Goal: Transaction & Acquisition: Purchase product/service

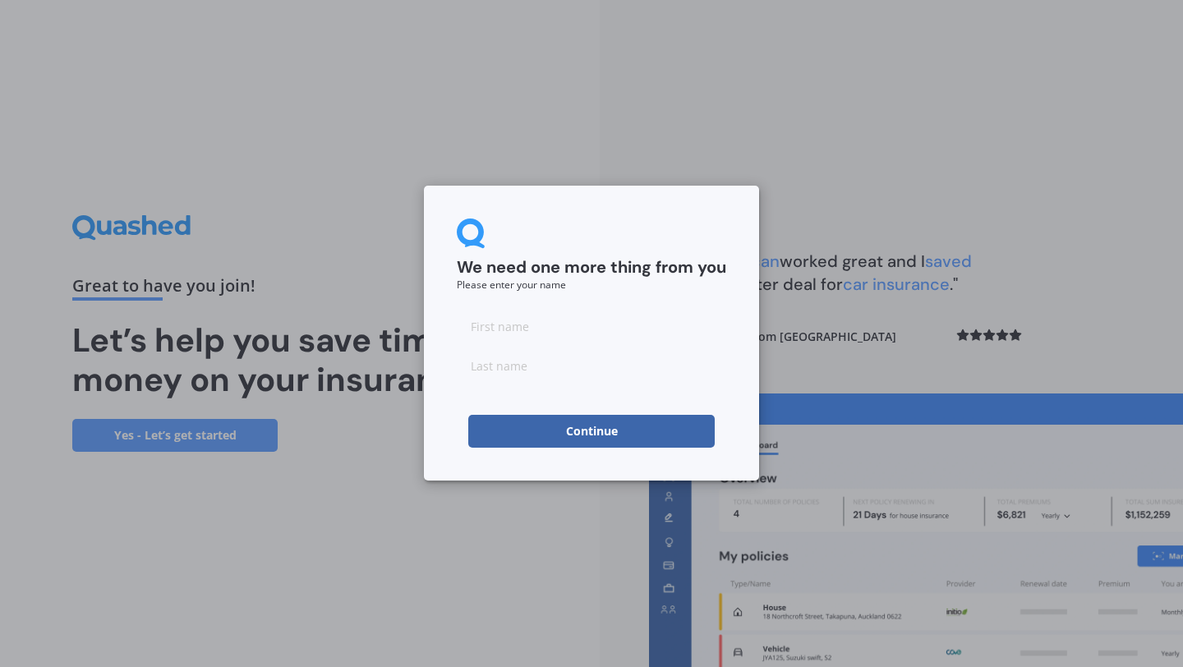
click at [553, 330] on input at bounding box center [592, 326] width 270 height 33
type input "Eliane"
type input "Lindeque"
click at [472, 435] on button "Continue" at bounding box center [591, 431] width 247 height 33
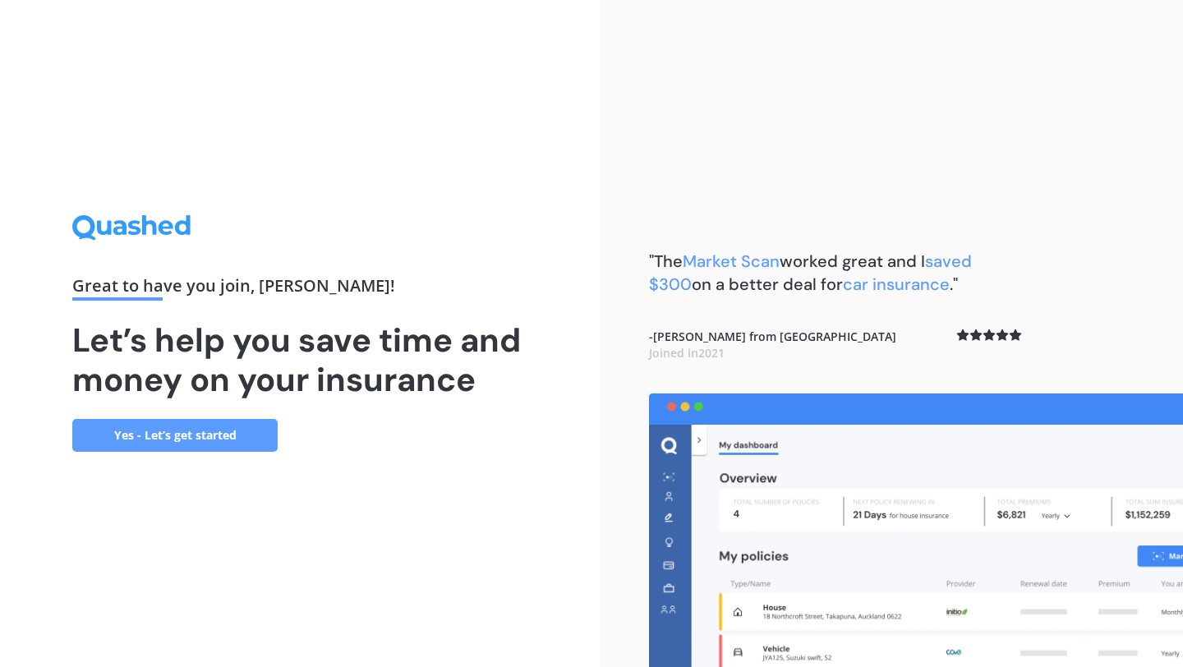
click at [237, 440] on link "Yes - Let’s get started" at bounding box center [174, 435] width 205 height 33
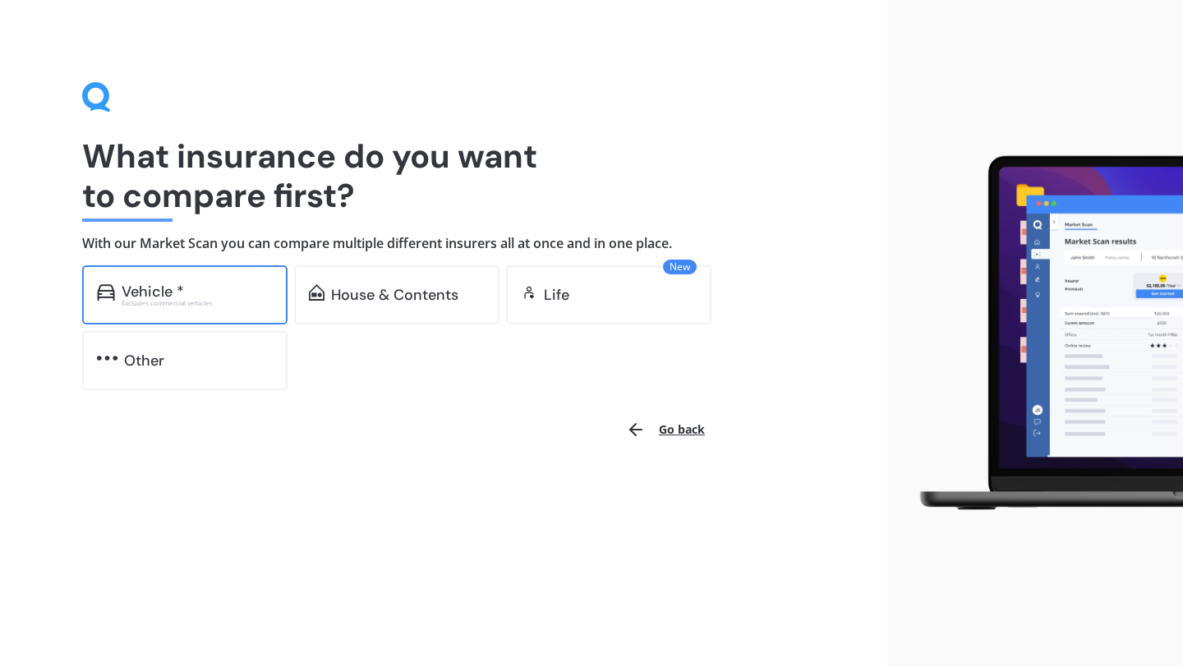
click at [209, 306] on div "Excludes commercial vehicles" at bounding box center [197, 303] width 151 height 7
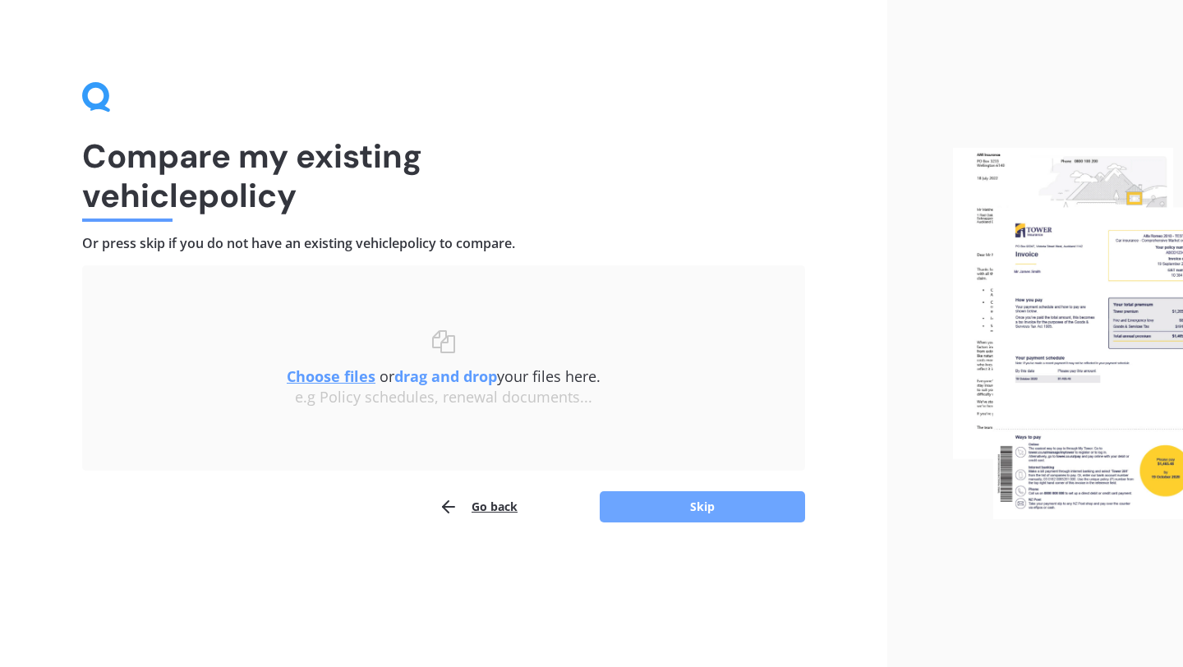
click at [708, 509] on button "Skip" at bounding box center [702, 506] width 205 height 31
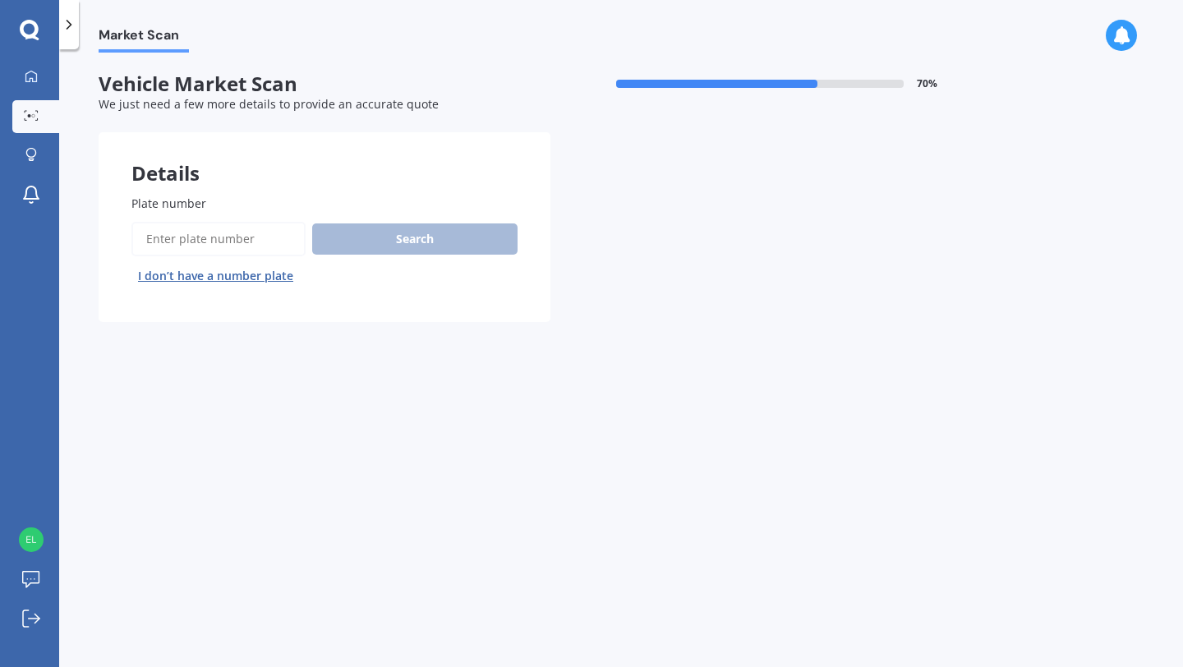
click at [237, 248] on input "Plate number" at bounding box center [218, 239] width 174 height 35
type input "MUU431"
click at [385, 247] on button "Search" at bounding box center [414, 239] width 205 height 31
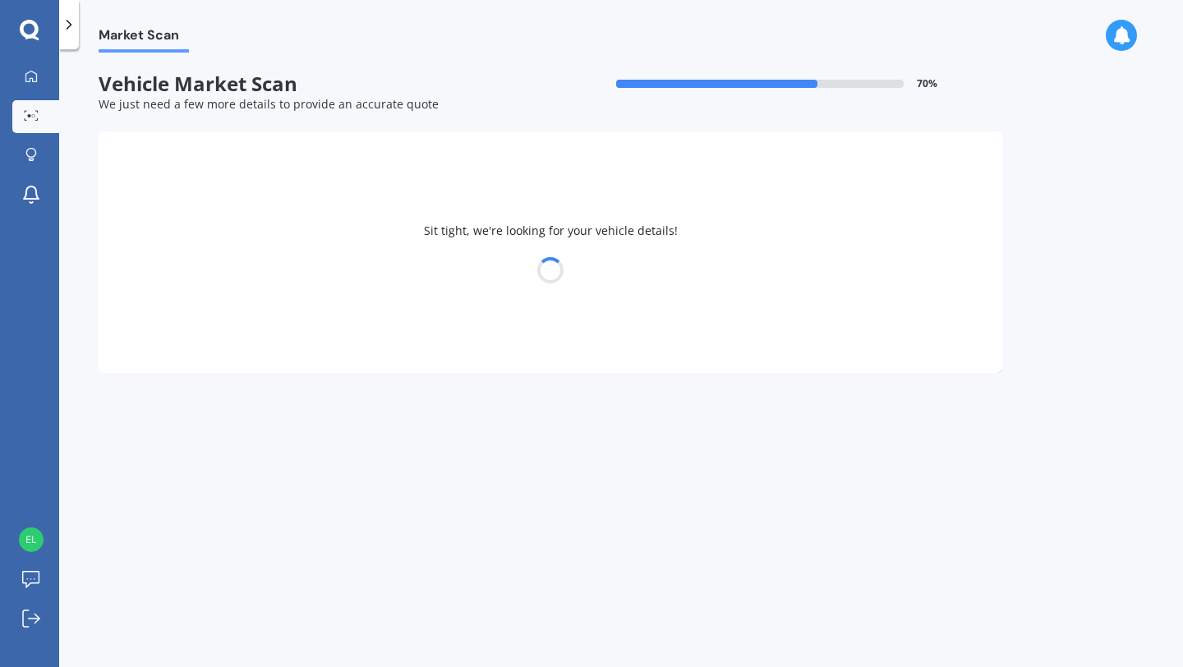
select select "VOLKSWAGEN"
select select "GOLF"
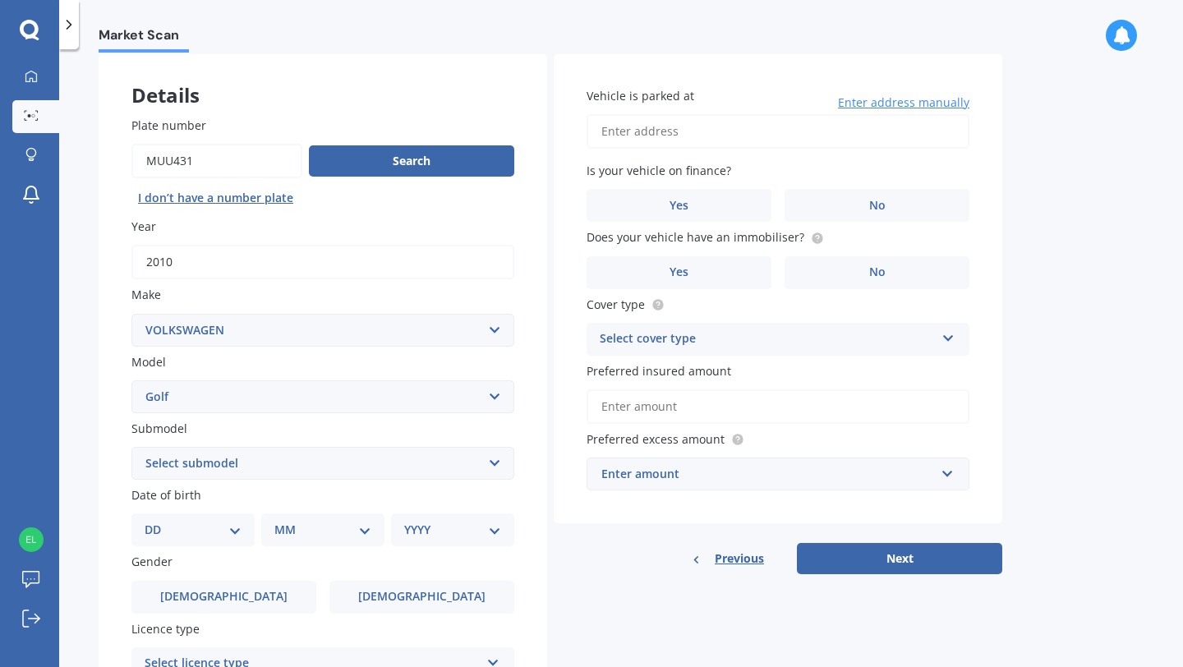
scroll to position [100, 0]
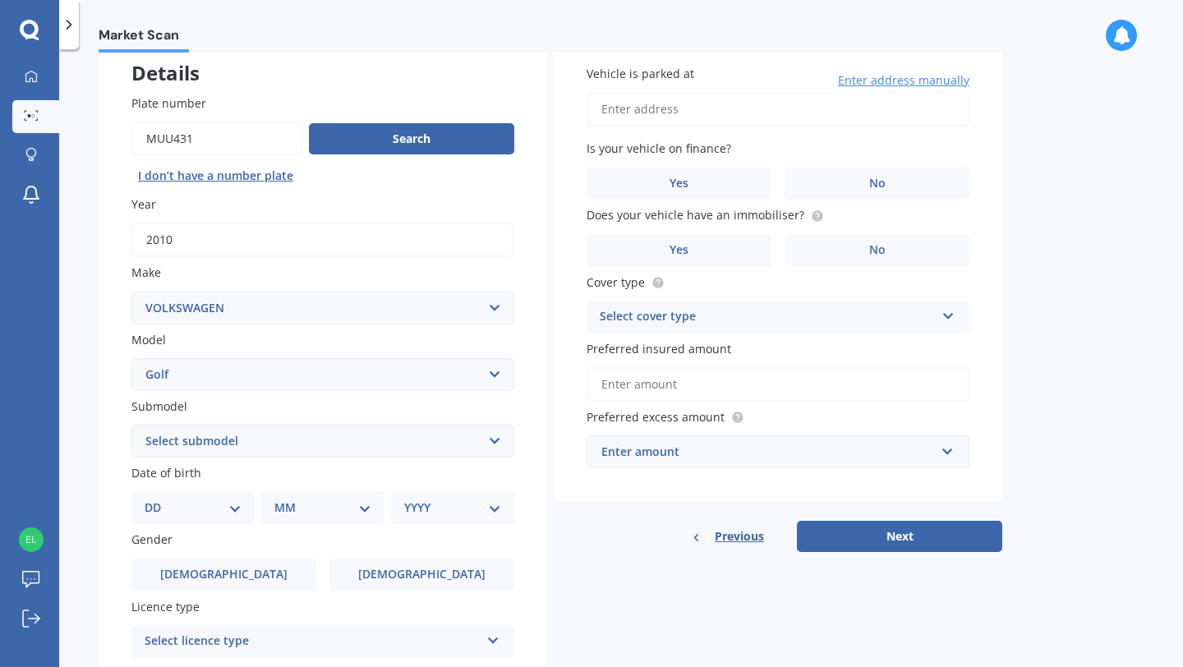
click at [380, 436] on select "Select submodel (All other) 1.4 GT TSI 1.4 TSI 1.6 1.6 FSI 1.6 TSI 1.8 1.9 TDI …" at bounding box center [322, 441] width 383 height 33
select select "1.4 TSI"
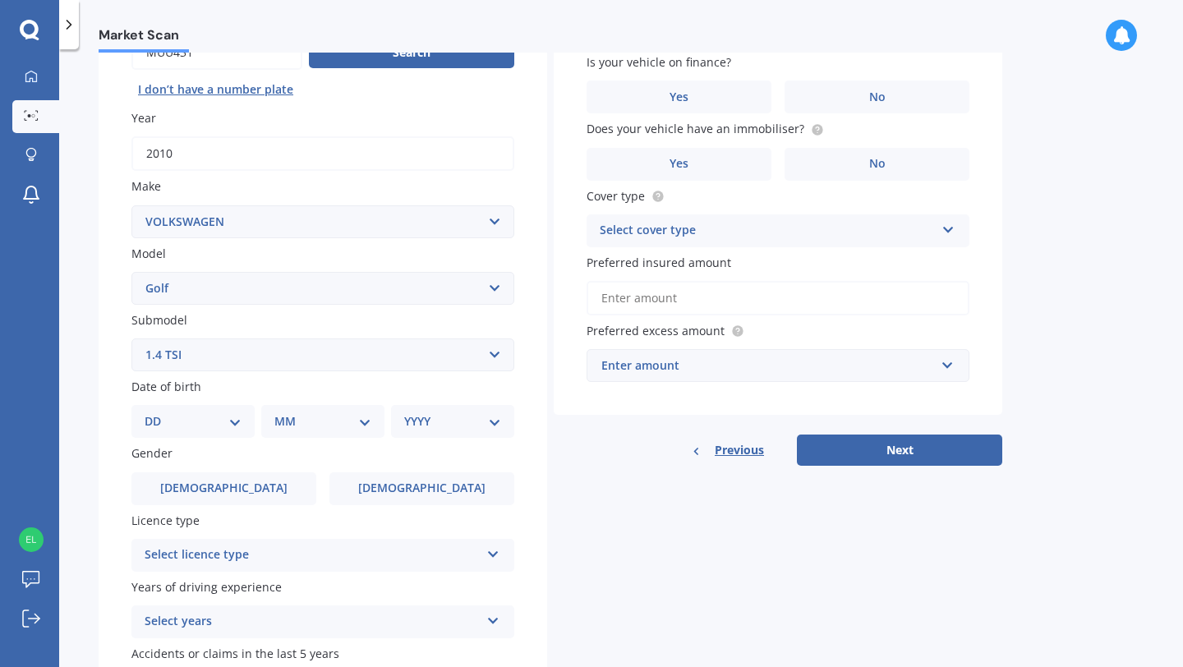
scroll to position [191, 0]
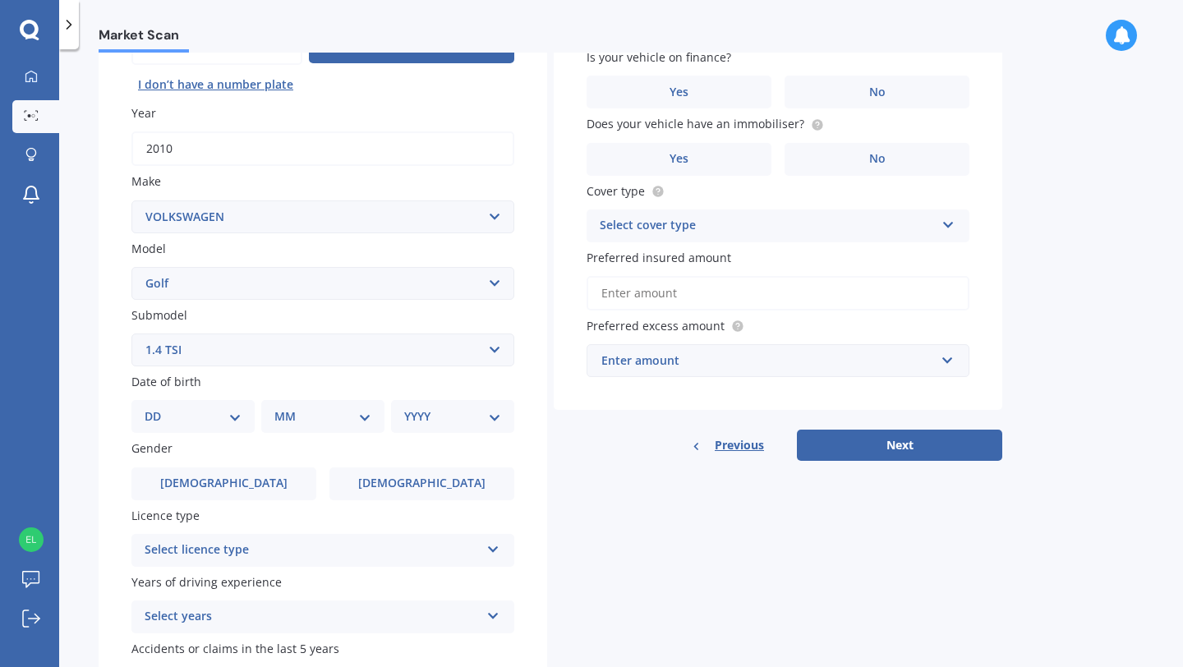
click at [219, 419] on select "DD 01 02 03 04 05 06 07 08 09 10 11 12 13 14 15 16 17 18 19 20 21 22 23 24 25 2…" at bounding box center [193, 417] width 97 height 18
select select "29"
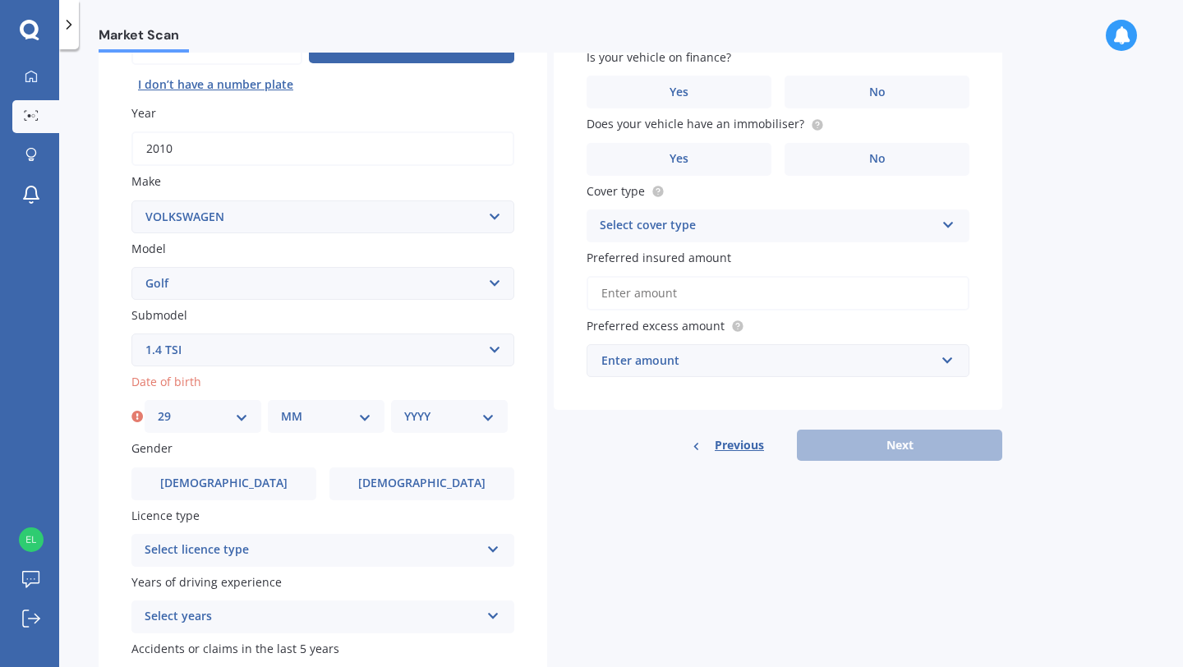
click at [332, 411] on select "MM 01 02 03 04 05 06 07 08 09 10 11 12" at bounding box center [326, 417] width 90 height 18
select select "08"
click at [412, 412] on select "YYYY 2025 2024 2023 2022 2021 2020 2019 2018 2017 2016 2015 2014 2013 2012 2011…" at bounding box center [449, 417] width 90 height 18
select select "1996"
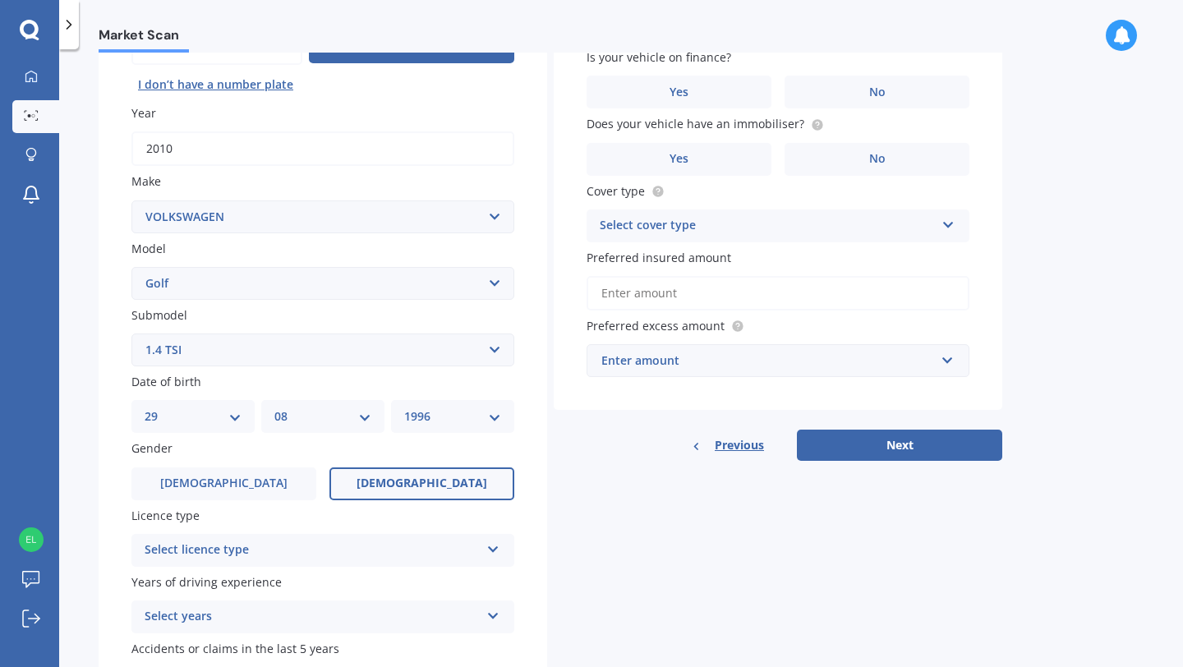
click at [401, 491] on span "Female" at bounding box center [422, 484] width 131 height 14
click at [0, 0] on input "Female" at bounding box center [0, 0] width 0 height 0
click at [367, 556] on div "Select licence type" at bounding box center [312, 551] width 335 height 20
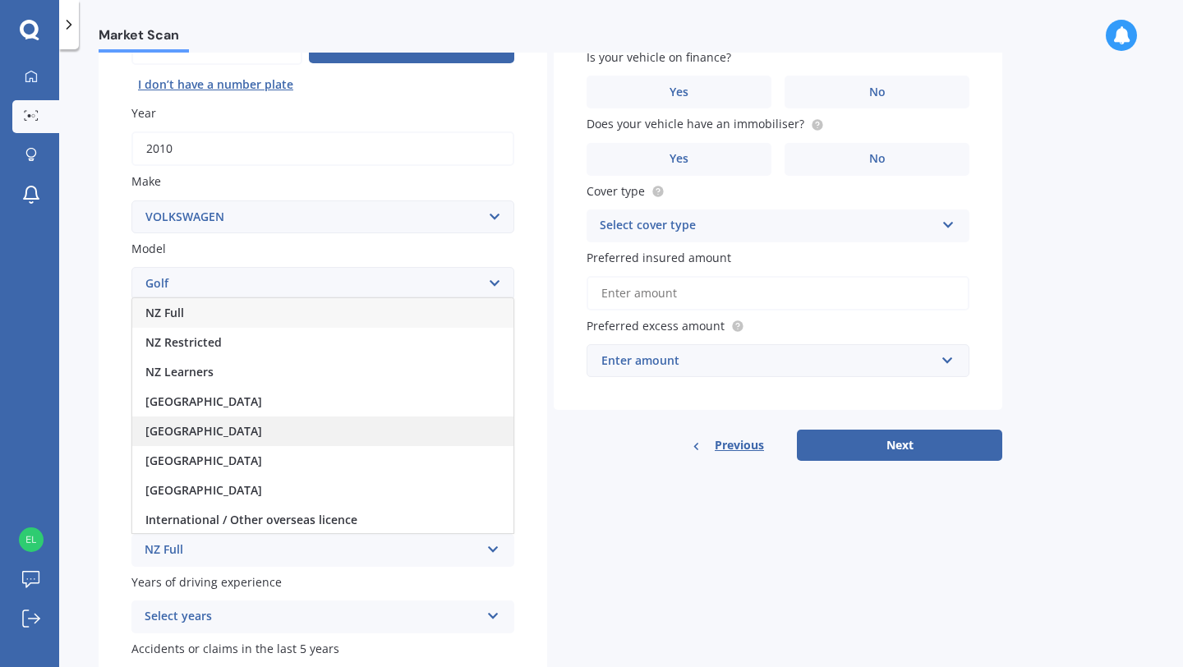
click at [302, 431] on div "United Kingdom" at bounding box center [322, 432] width 381 height 30
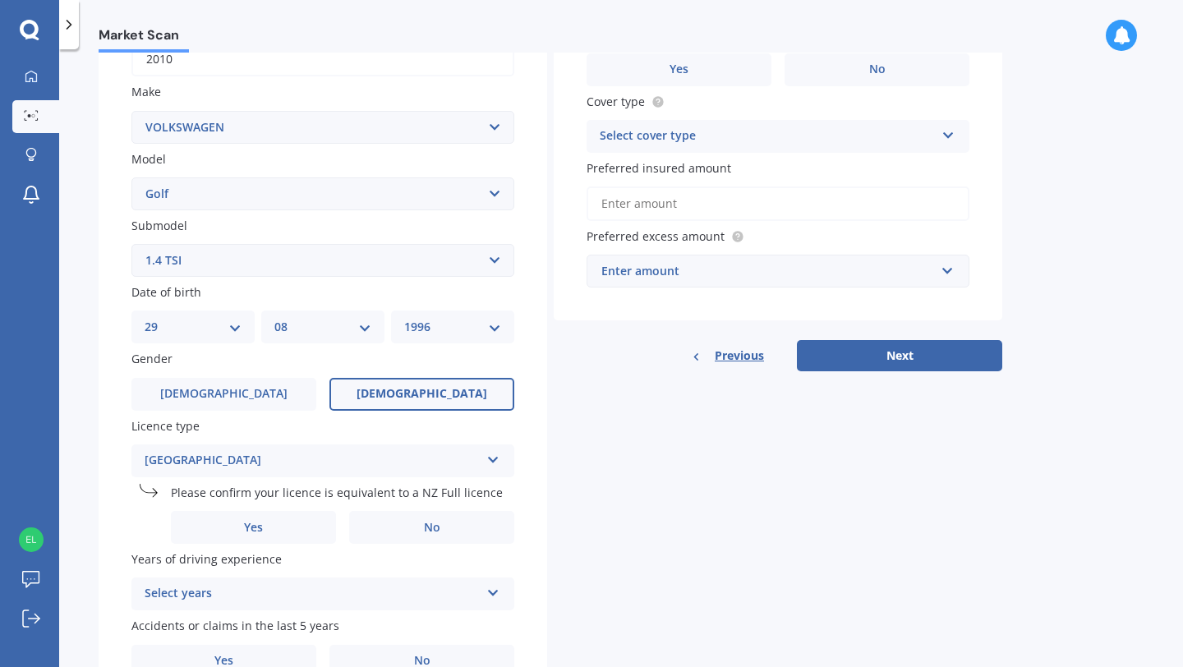
scroll to position [286, 0]
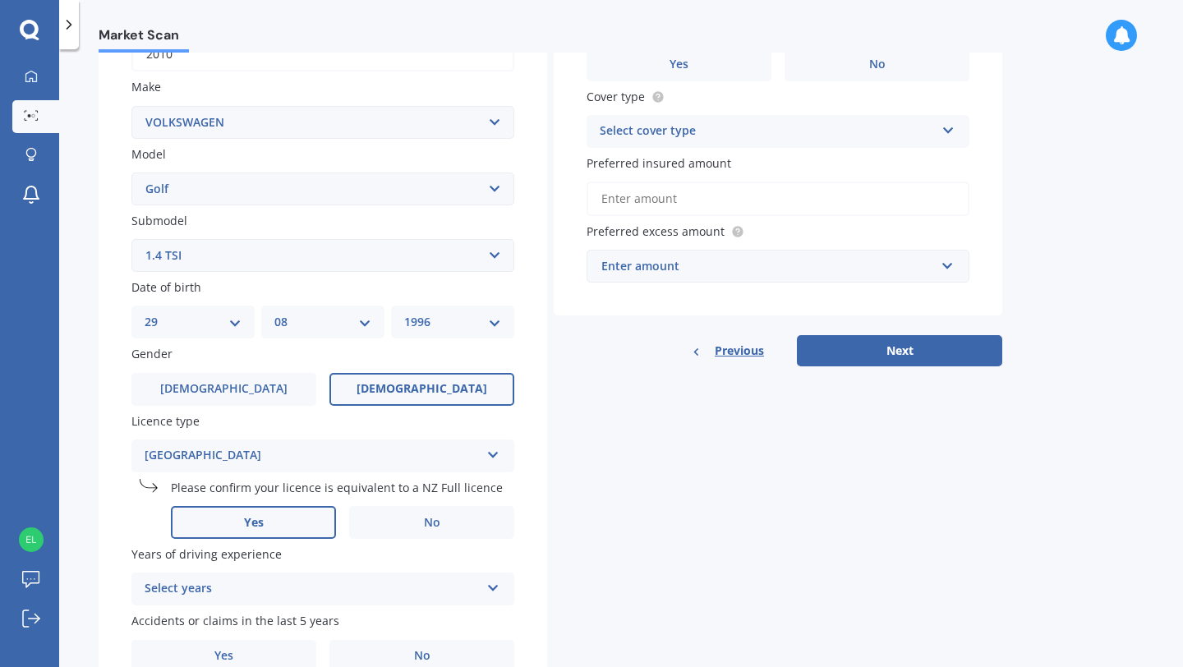
click at [280, 518] on label "Yes" at bounding box center [253, 522] width 165 height 33
click at [0, 0] on input "Yes" at bounding box center [0, 0] width 0 height 0
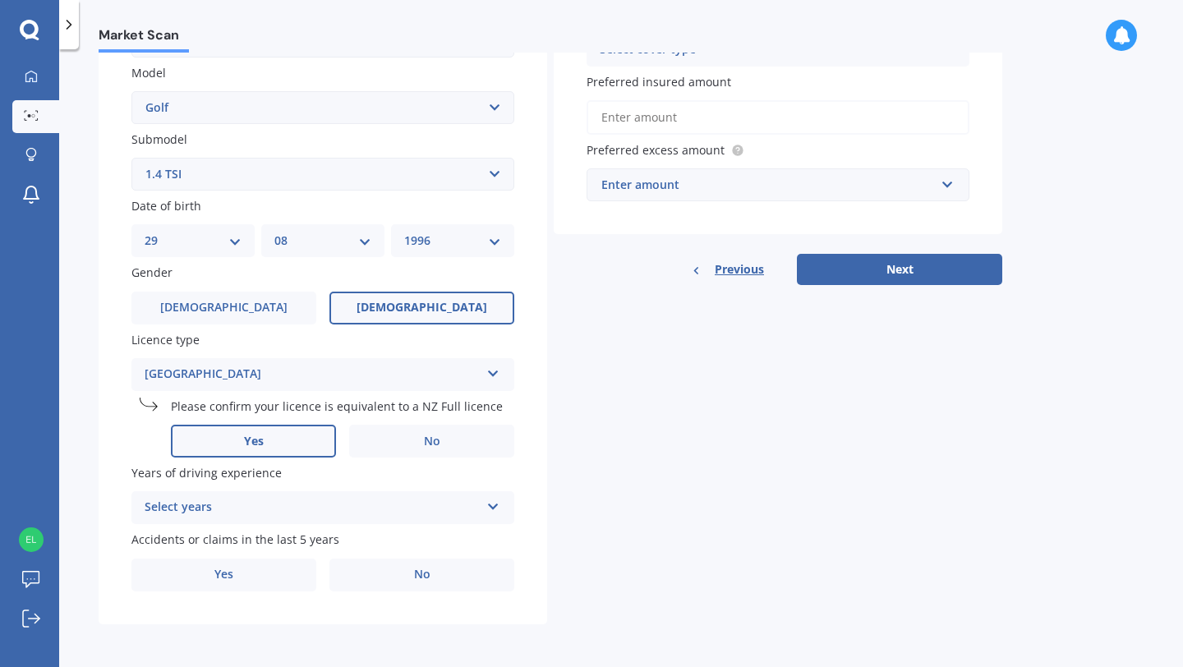
scroll to position [371, 0]
click at [280, 514] on div "Select years" at bounding box center [312, 508] width 335 height 20
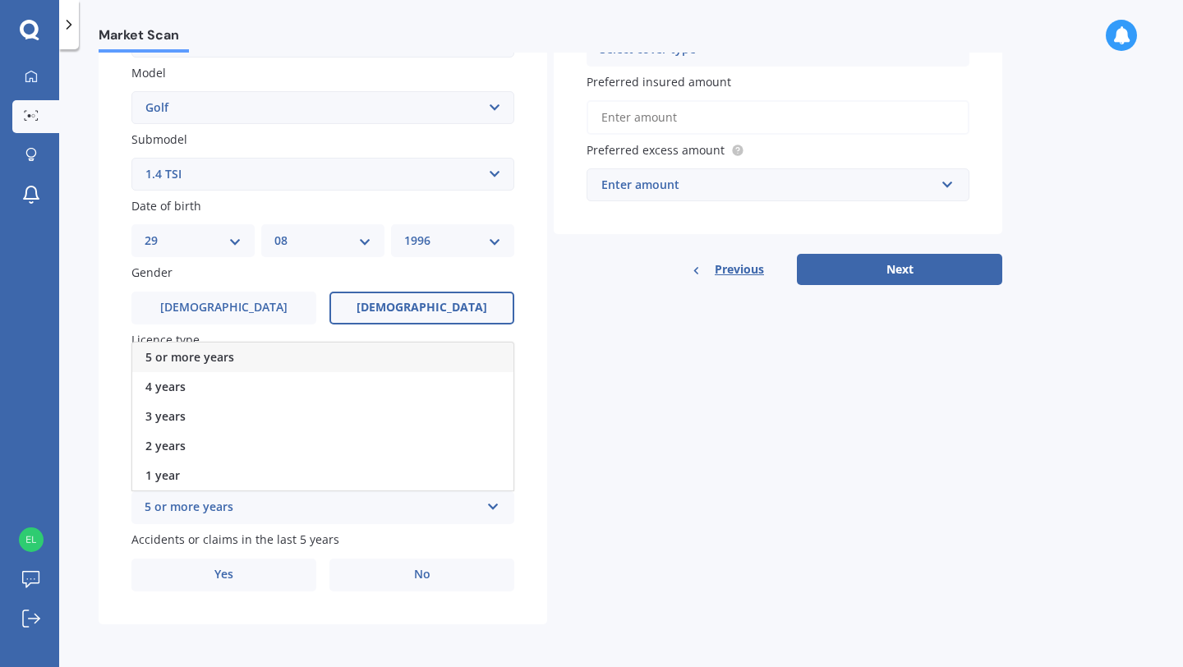
click at [231, 353] on span "5 or more years" at bounding box center [189, 357] width 89 height 16
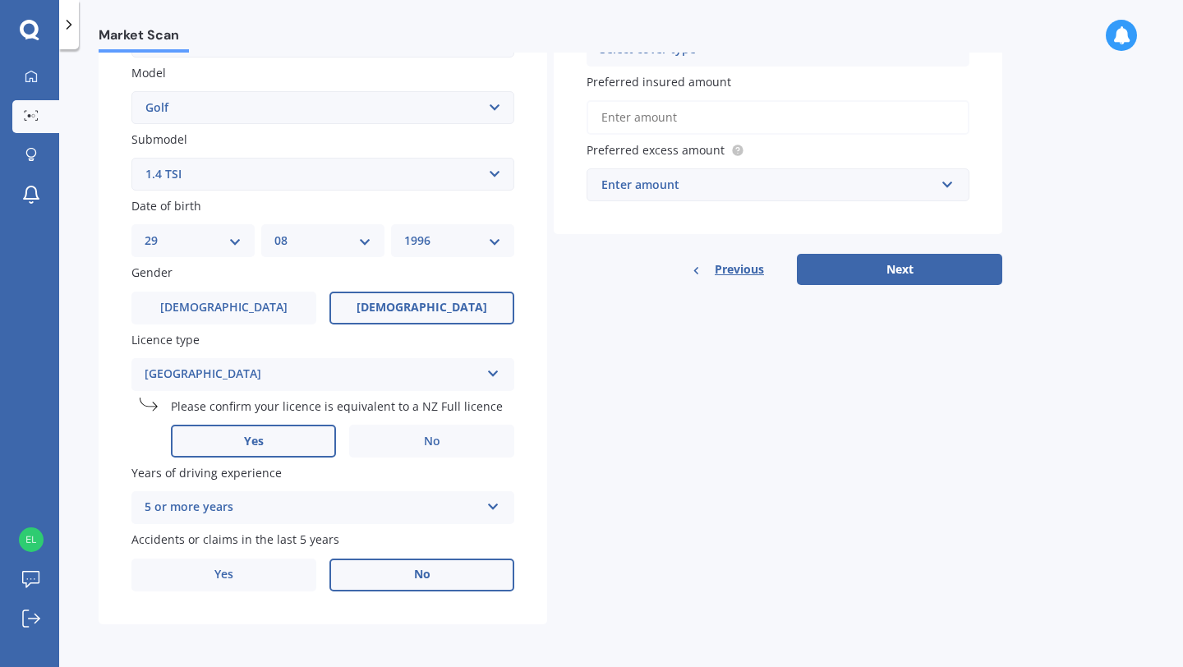
click at [378, 587] on label "No" at bounding box center [422, 575] width 185 height 33
click at [0, 0] on input "No" at bounding box center [0, 0] width 0 height 0
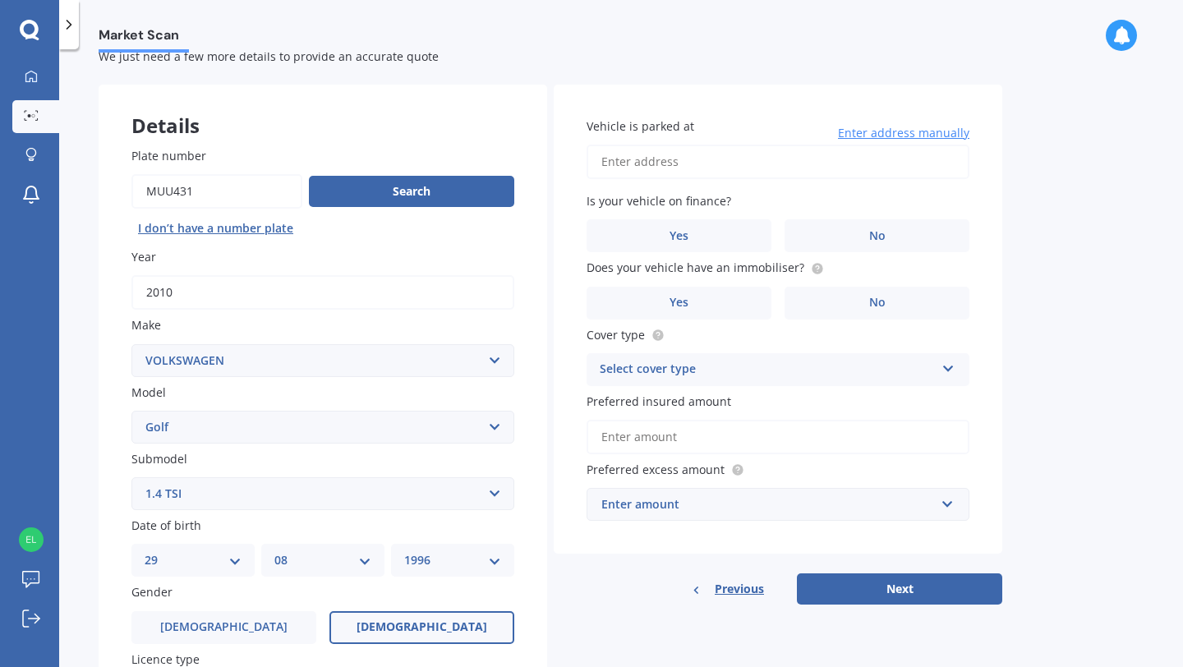
scroll to position [0, 0]
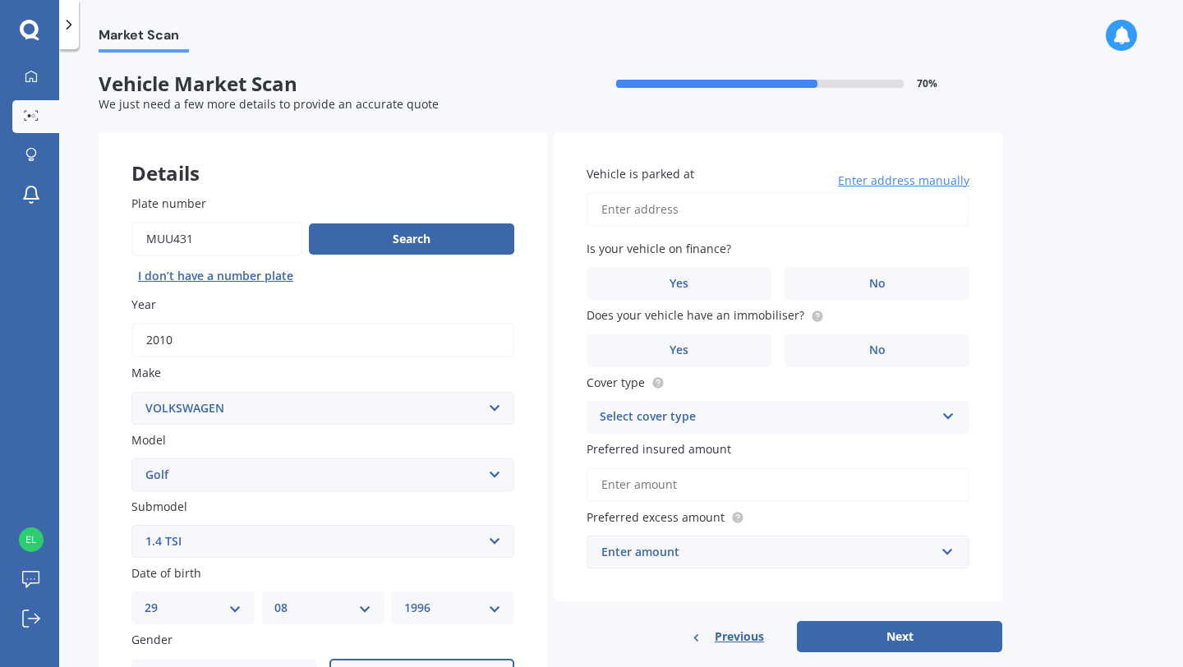
click at [645, 205] on input "Vehicle is parked at" at bounding box center [778, 209] width 383 height 35
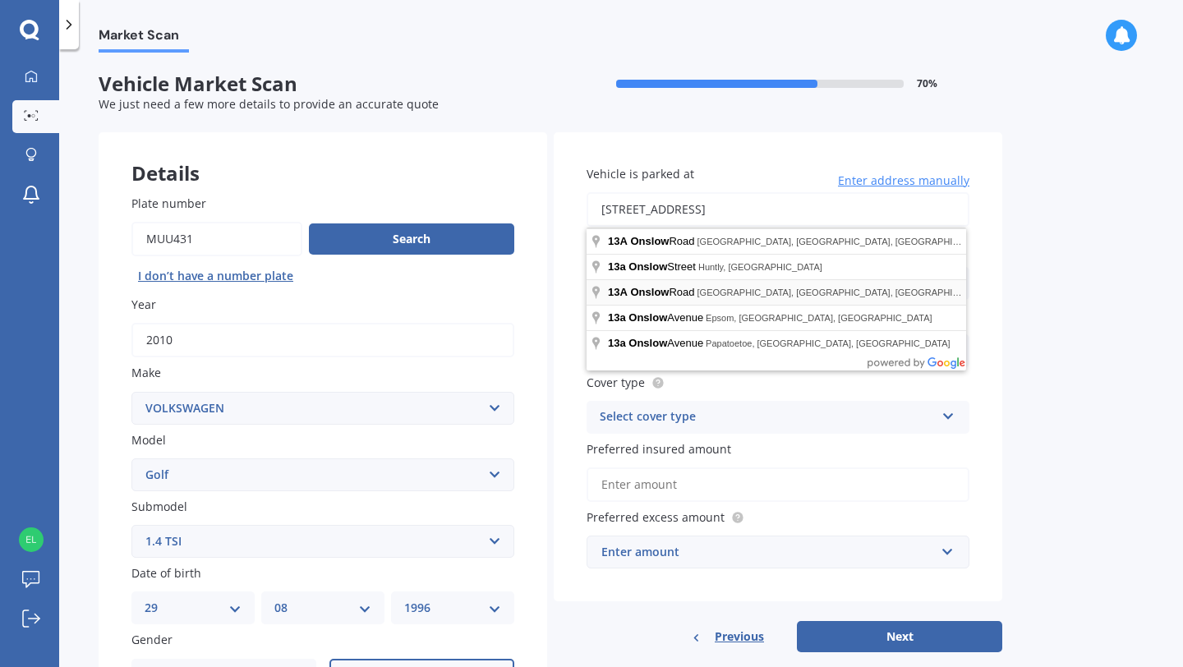
type input "13A Onslow Road, Bluff Hill, Napier 4110"
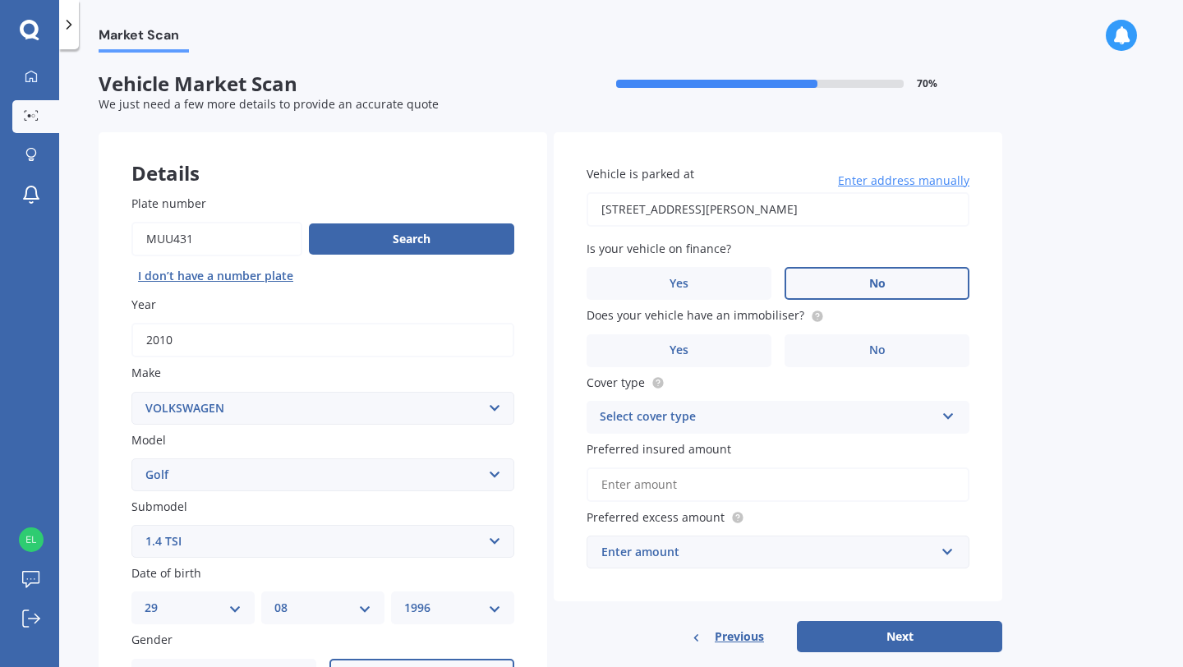
click at [818, 287] on label "No" at bounding box center [877, 283] width 185 height 33
click at [0, 0] on input "No" at bounding box center [0, 0] width 0 height 0
click at [742, 360] on label "Yes" at bounding box center [679, 350] width 185 height 33
click at [0, 0] on input "Yes" at bounding box center [0, 0] width 0 height 0
click at [755, 417] on div "Select cover type" at bounding box center [767, 418] width 335 height 20
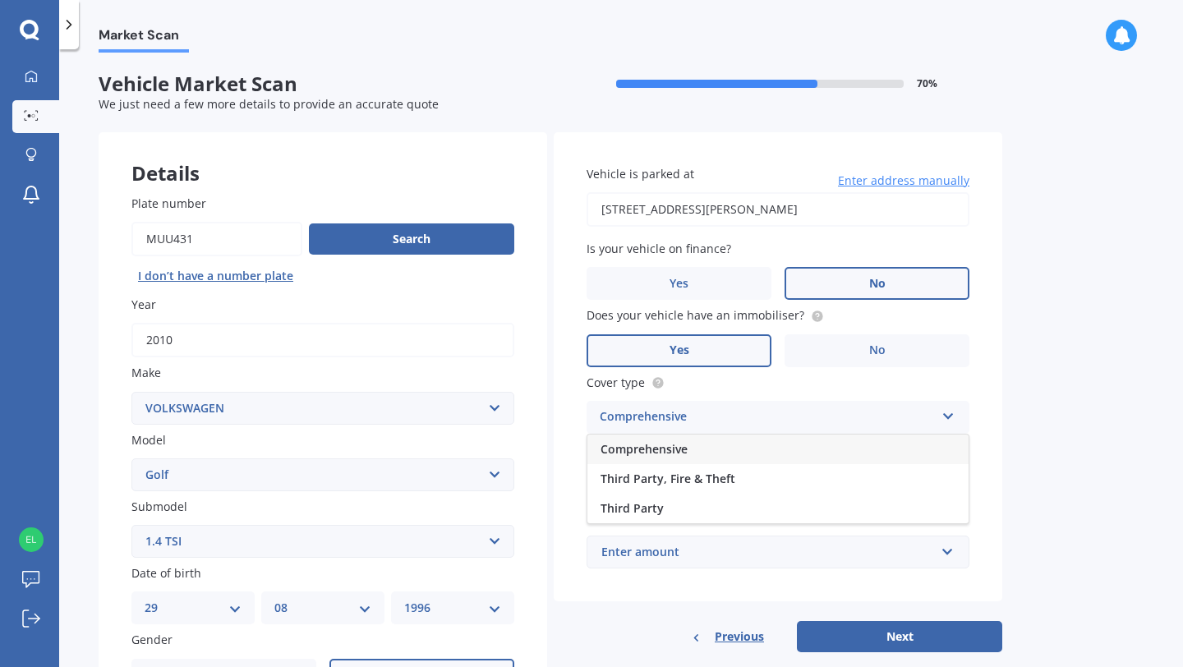
click at [682, 450] on span "Comprehensive" at bounding box center [644, 449] width 87 height 16
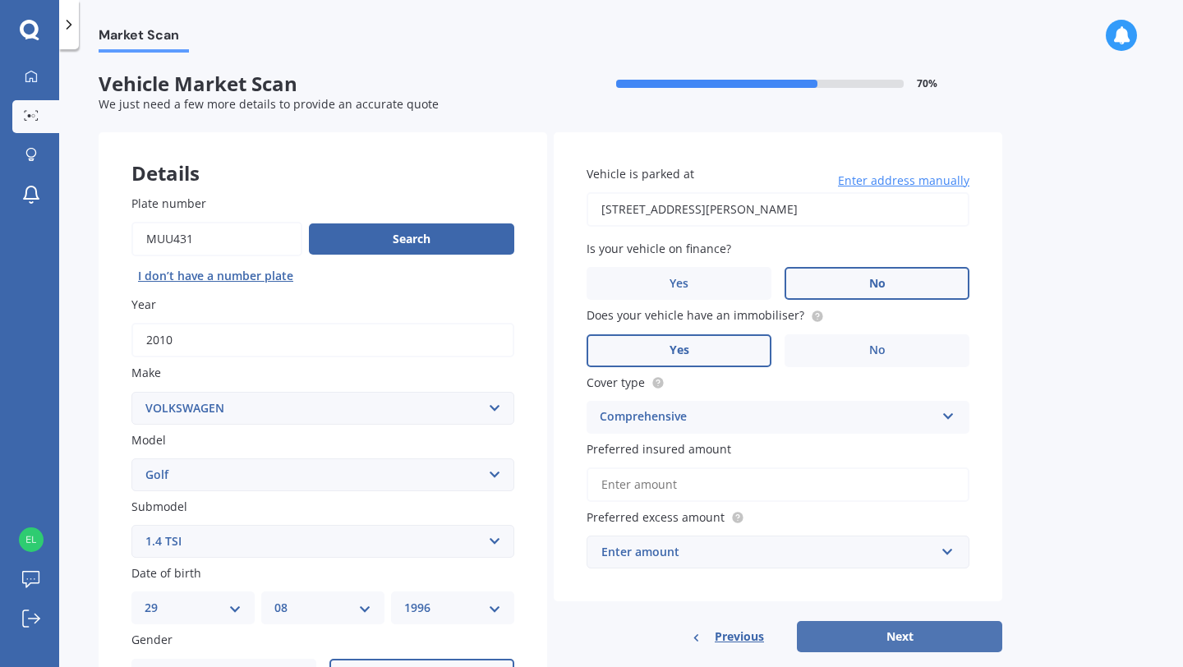
click at [851, 647] on button "Next" at bounding box center [899, 636] width 205 height 31
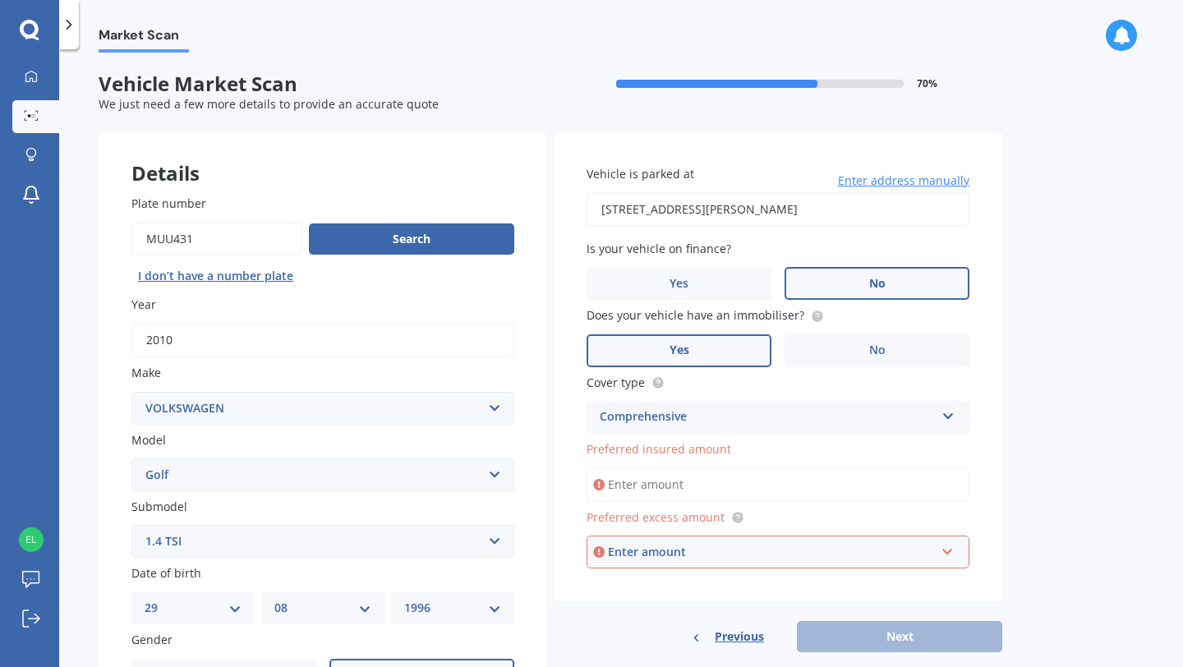
click at [651, 556] on div "Enter amount" at bounding box center [771, 552] width 327 height 18
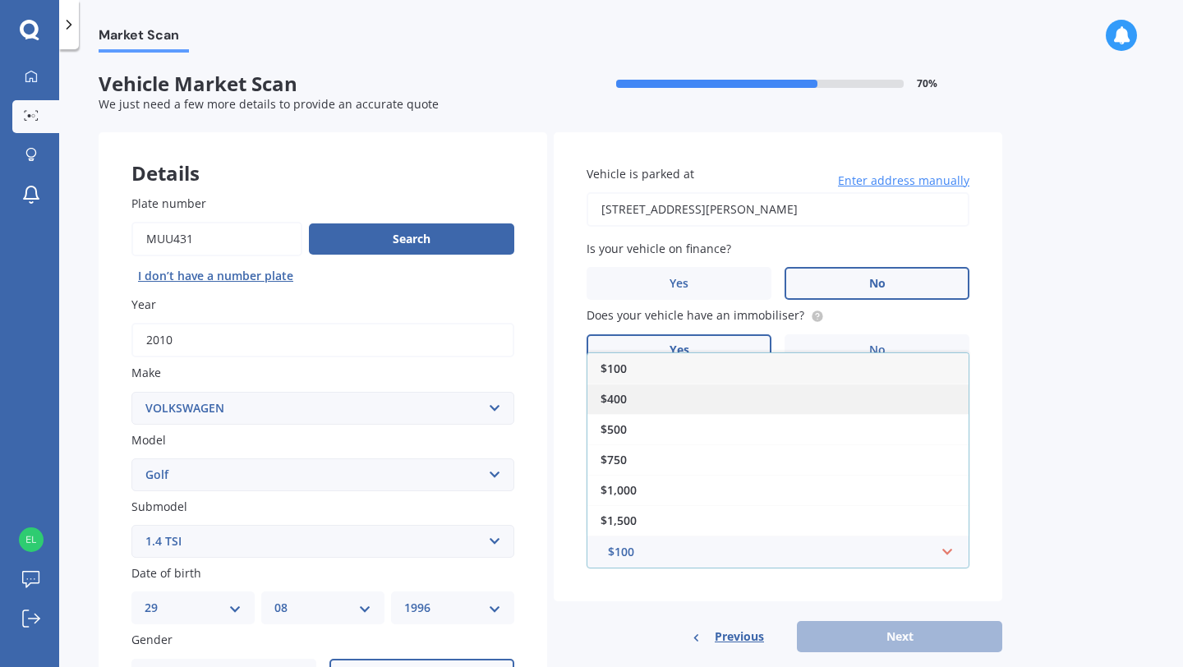
click at [625, 398] on span "$400" at bounding box center [614, 399] width 26 height 16
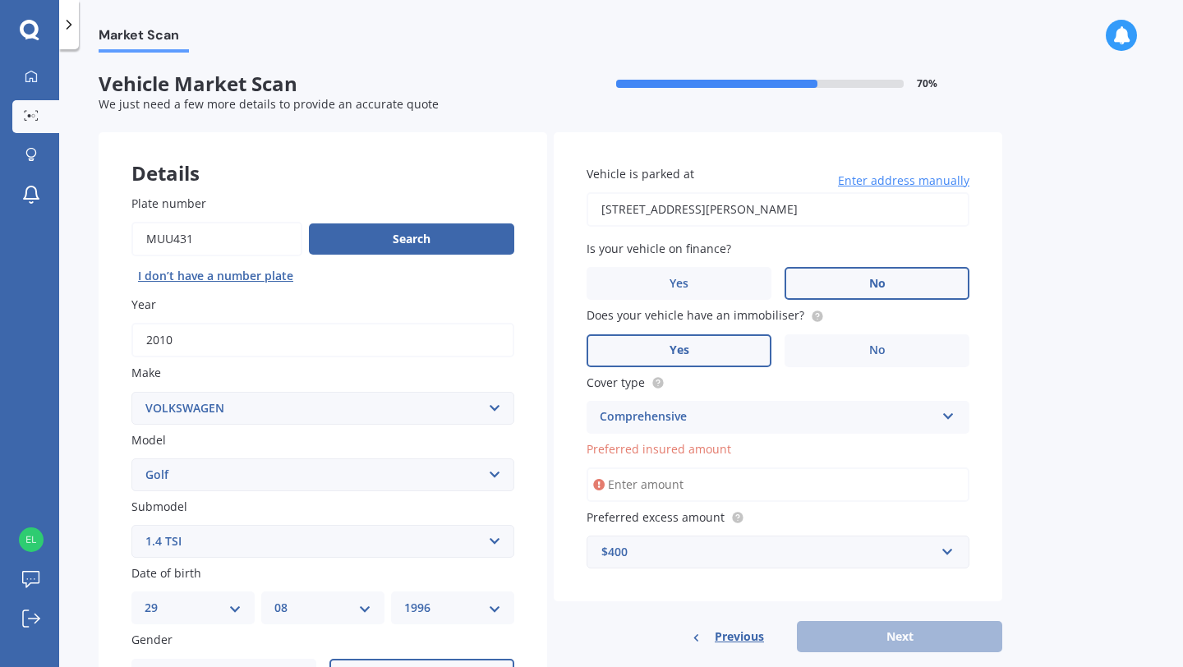
click at [644, 491] on input "Preferred insured amount" at bounding box center [778, 485] width 383 height 35
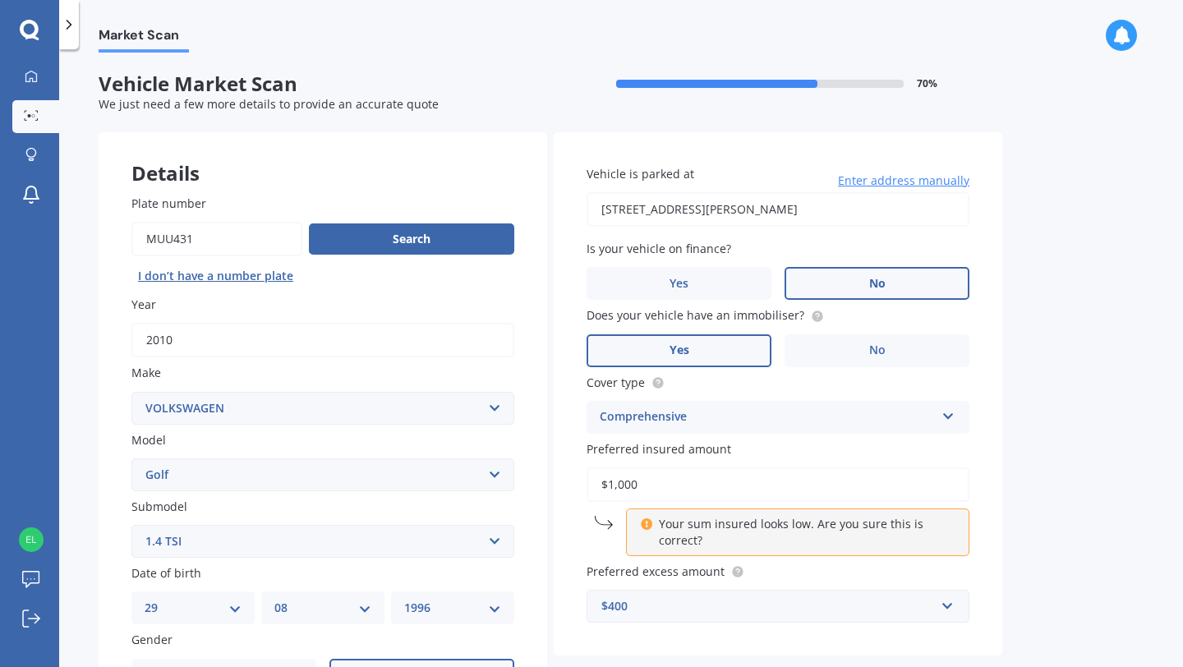
type input "$10,000"
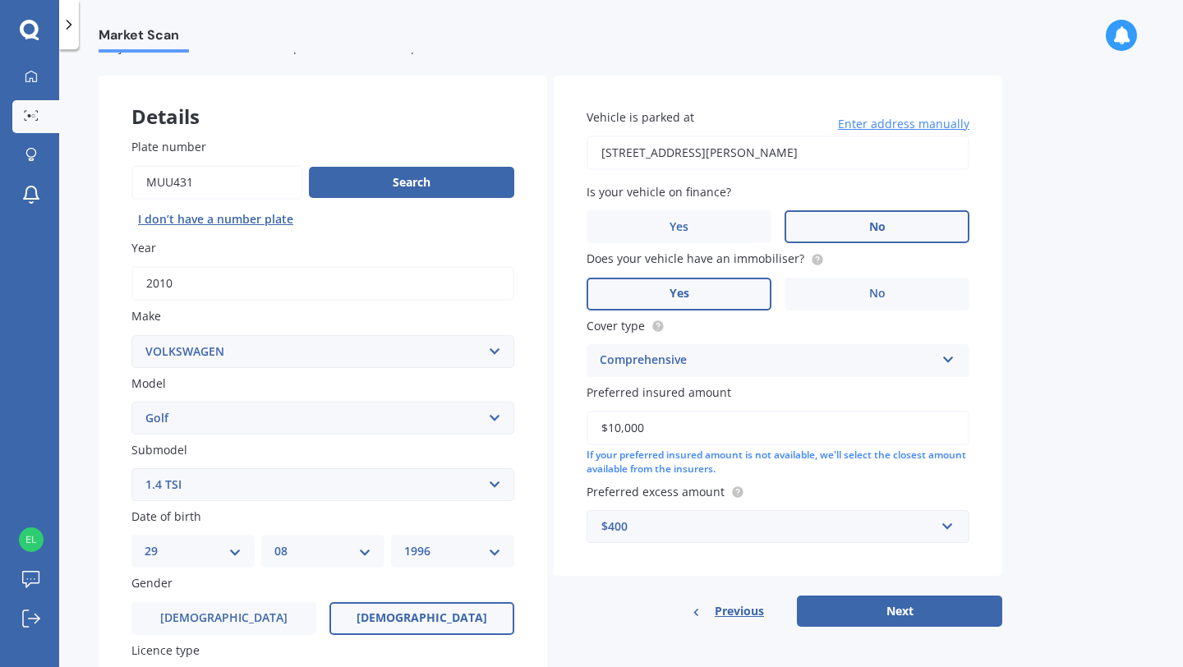
scroll to position [48, 0]
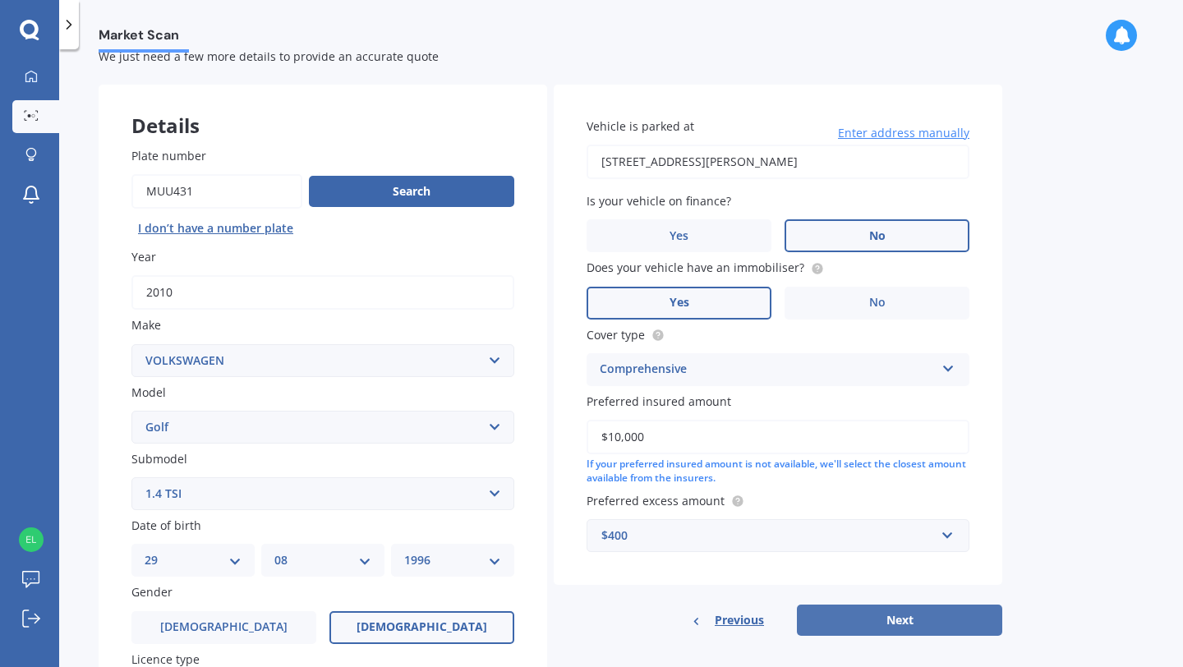
click at [863, 633] on button "Next" at bounding box center [899, 620] width 205 height 31
select select "29"
select select "08"
select select "1996"
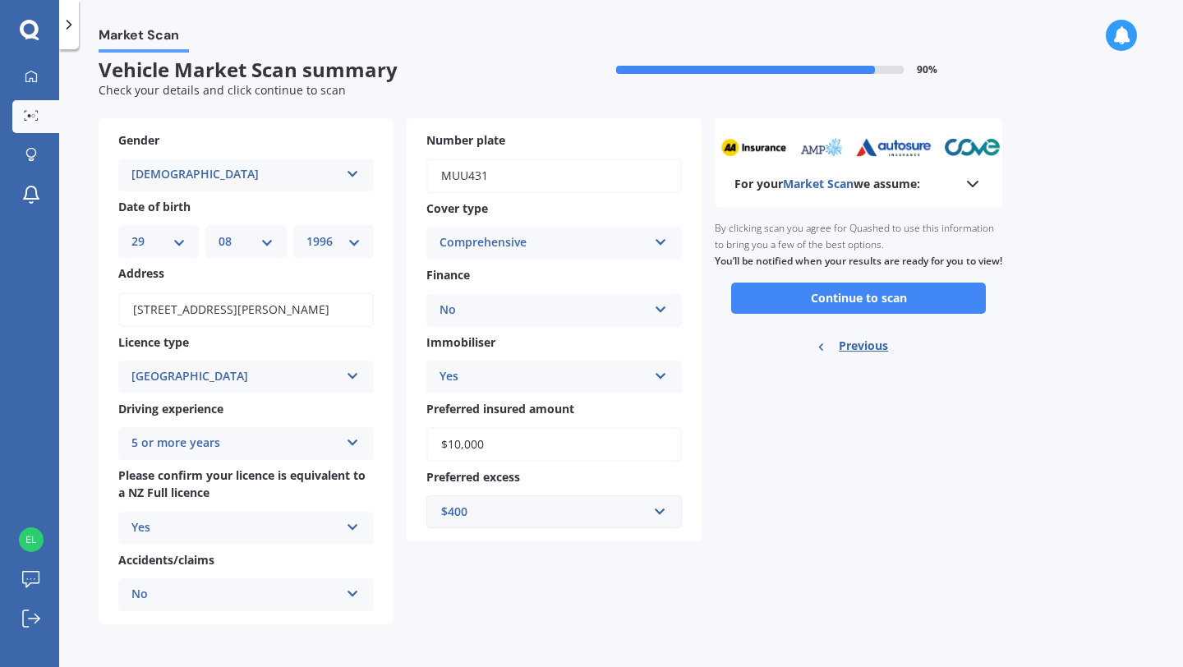
scroll to position [0, 0]
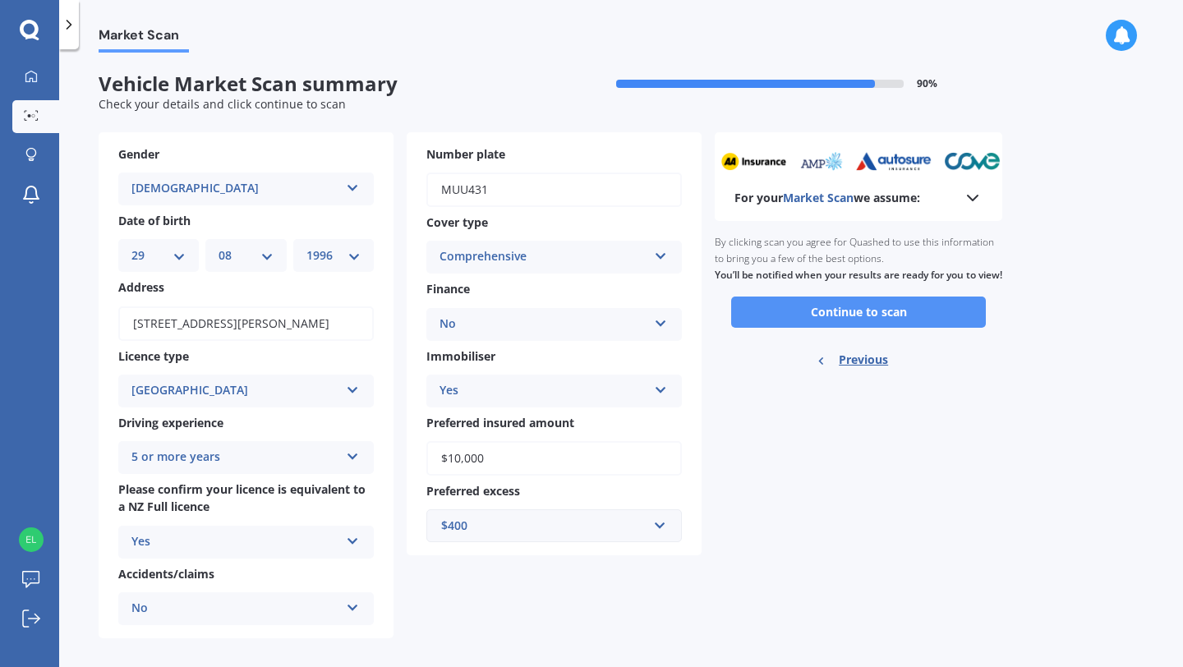
click at [821, 328] on button "Continue to scan" at bounding box center [858, 312] width 255 height 31
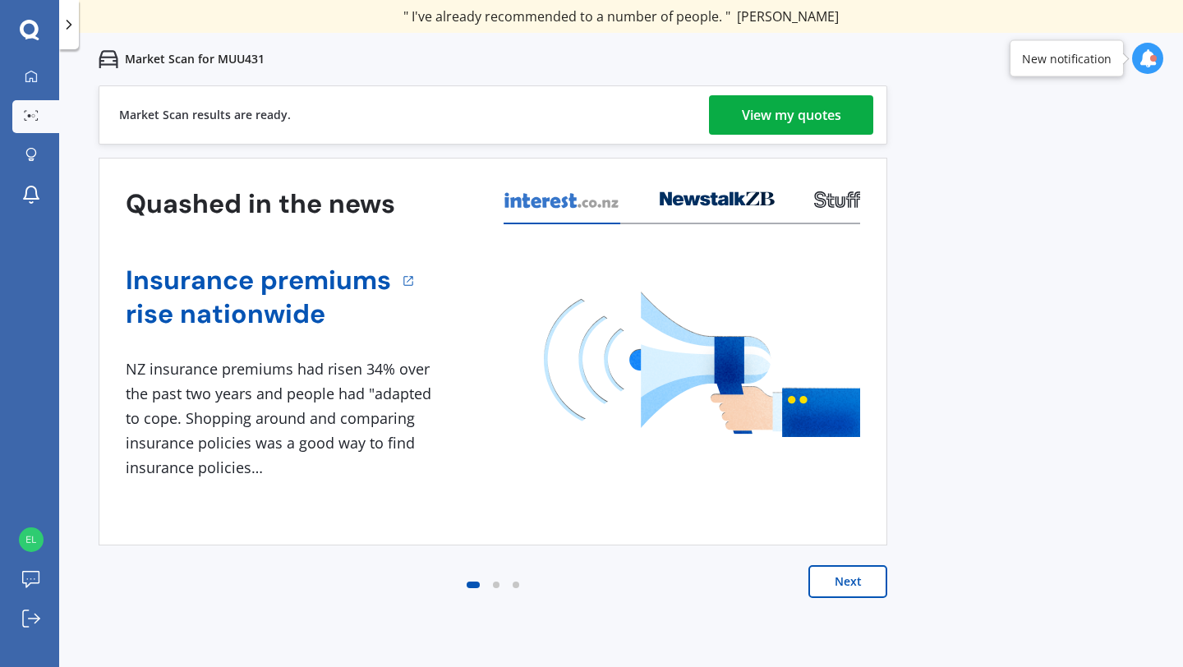
click at [794, 129] on div "View my quotes" at bounding box center [791, 114] width 99 height 39
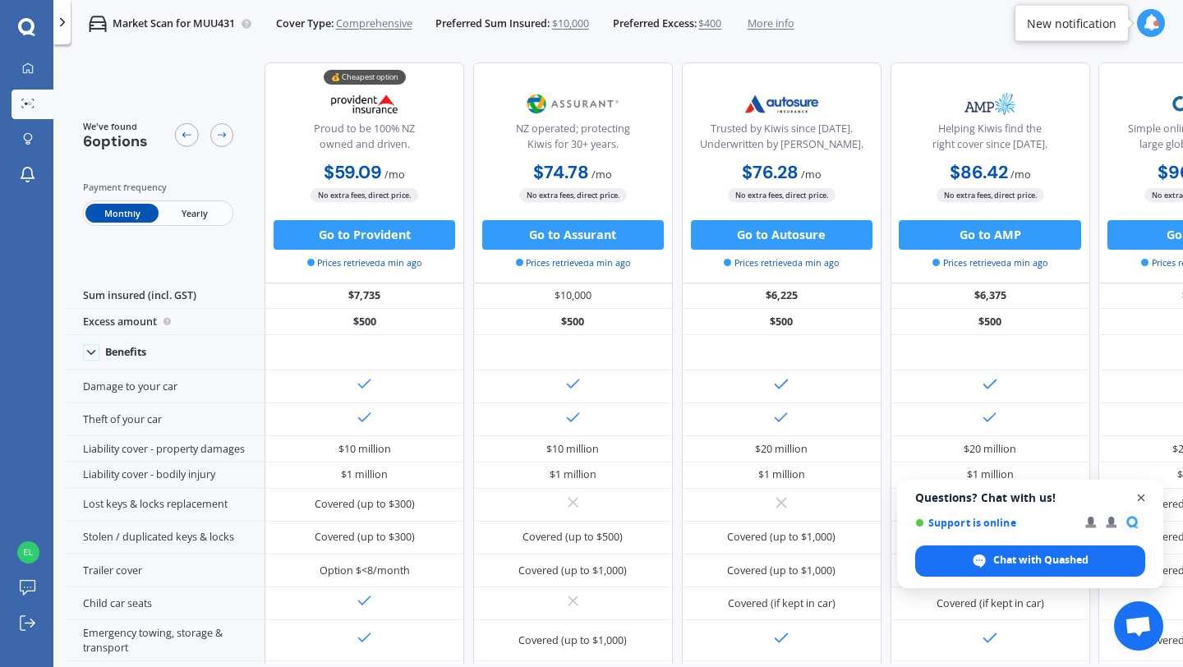
click at [1136, 494] on span "Open chat" at bounding box center [1141, 498] width 21 height 21
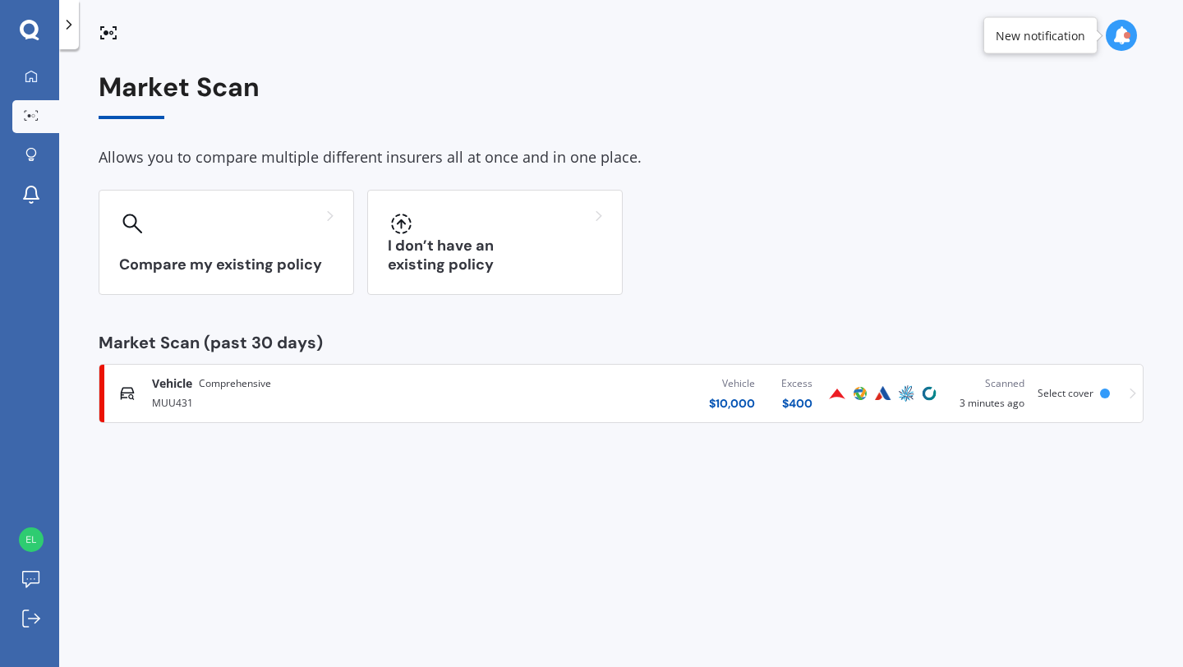
click at [652, 385] on div "Vehicle $ 10,000 Excess $ 400" at bounding box center [648, 393] width 353 height 49
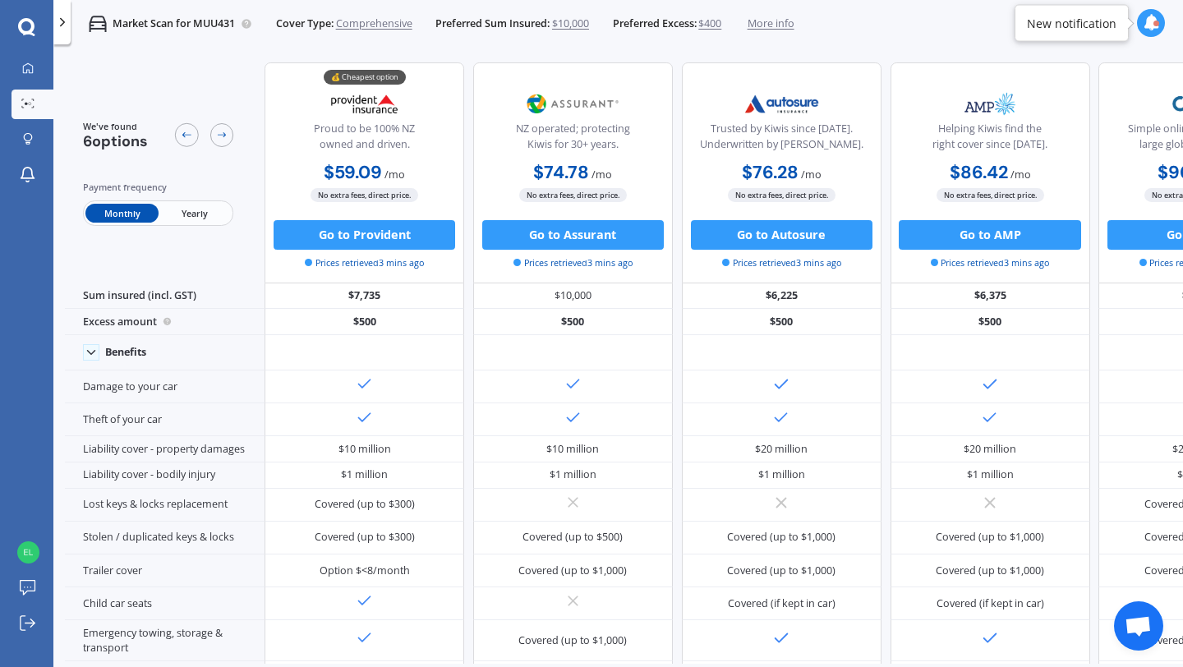
click at [568, 19] on span "$10,000" at bounding box center [570, 23] width 37 height 15
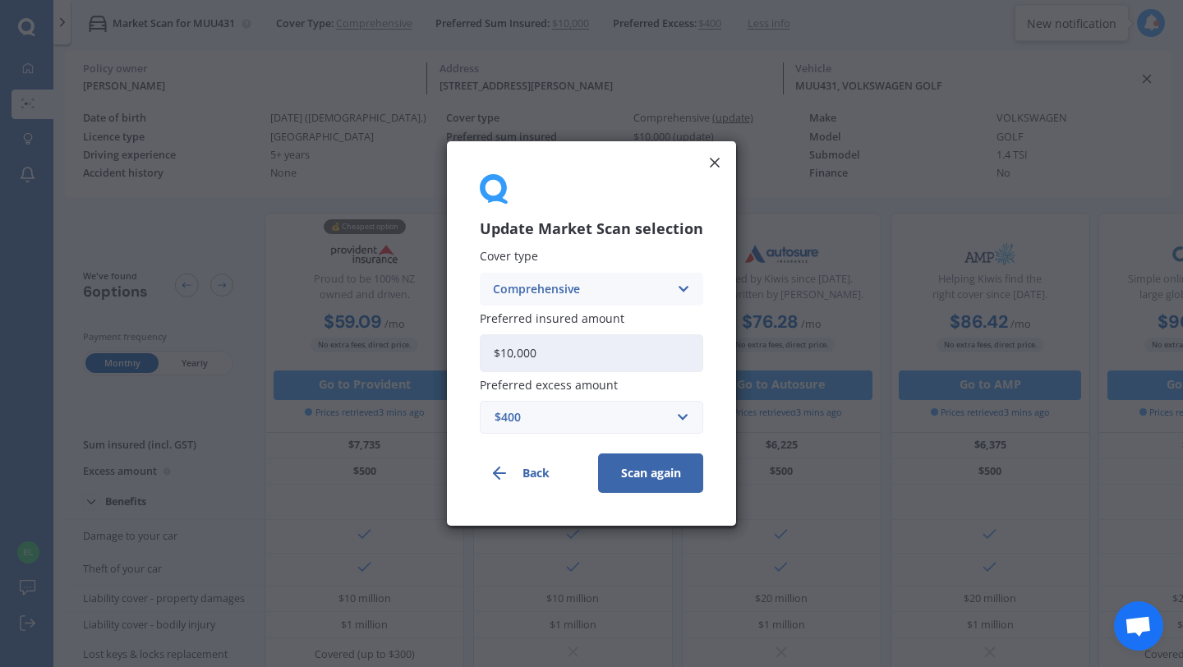
drag, startPoint x: 550, startPoint y: 355, endPoint x: 482, endPoint y: 354, distance: 67.4
click at [482, 354] on input "$10,000" at bounding box center [592, 353] width 224 height 38
type input "$20,000"
click at [551, 418] on div "$400" at bounding box center [582, 417] width 174 height 18
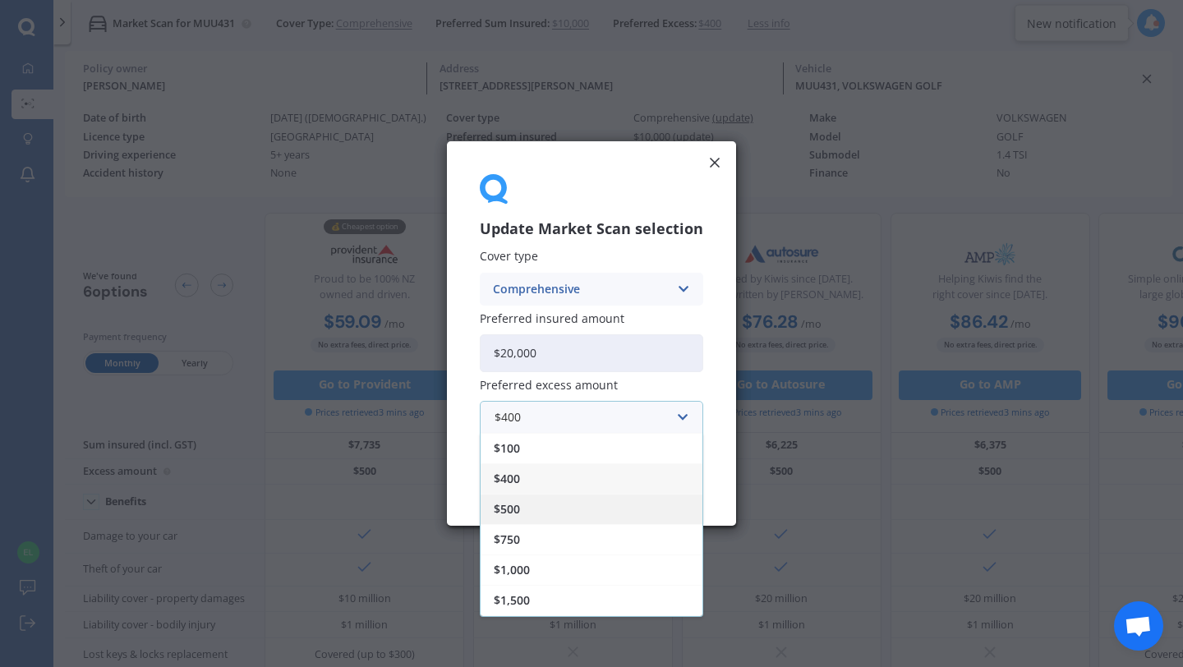
click at [523, 510] on div "$500" at bounding box center [592, 509] width 222 height 30
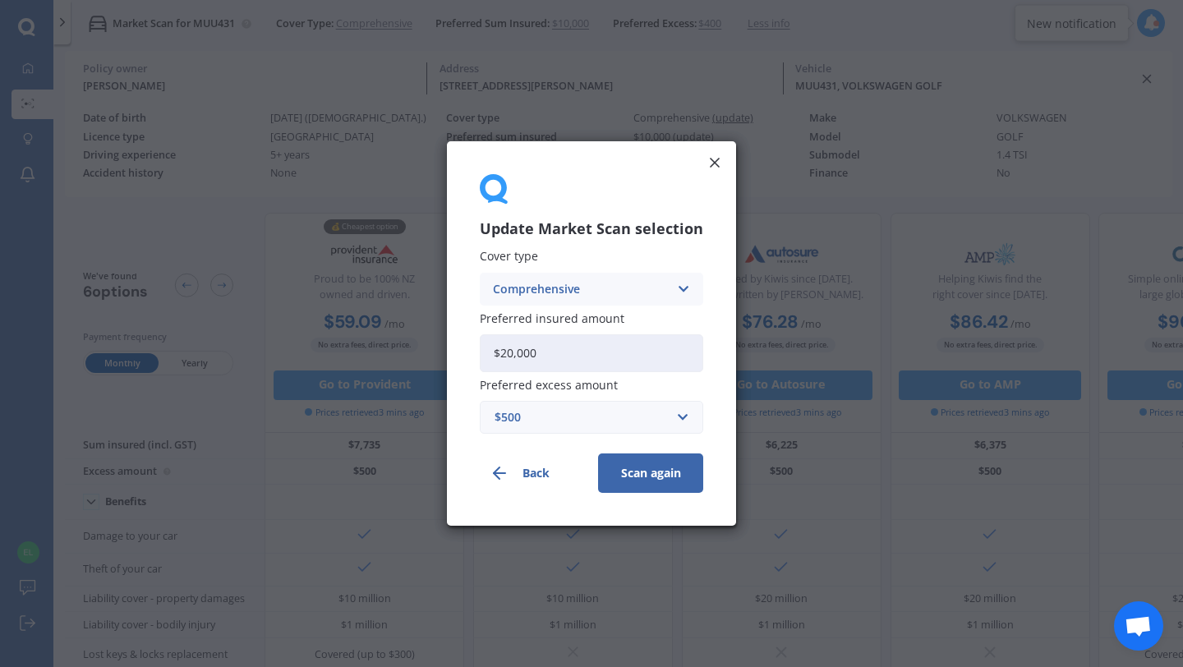
click at [642, 473] on button "Scan again" at bounding box center [650, 473] width 105 height 39
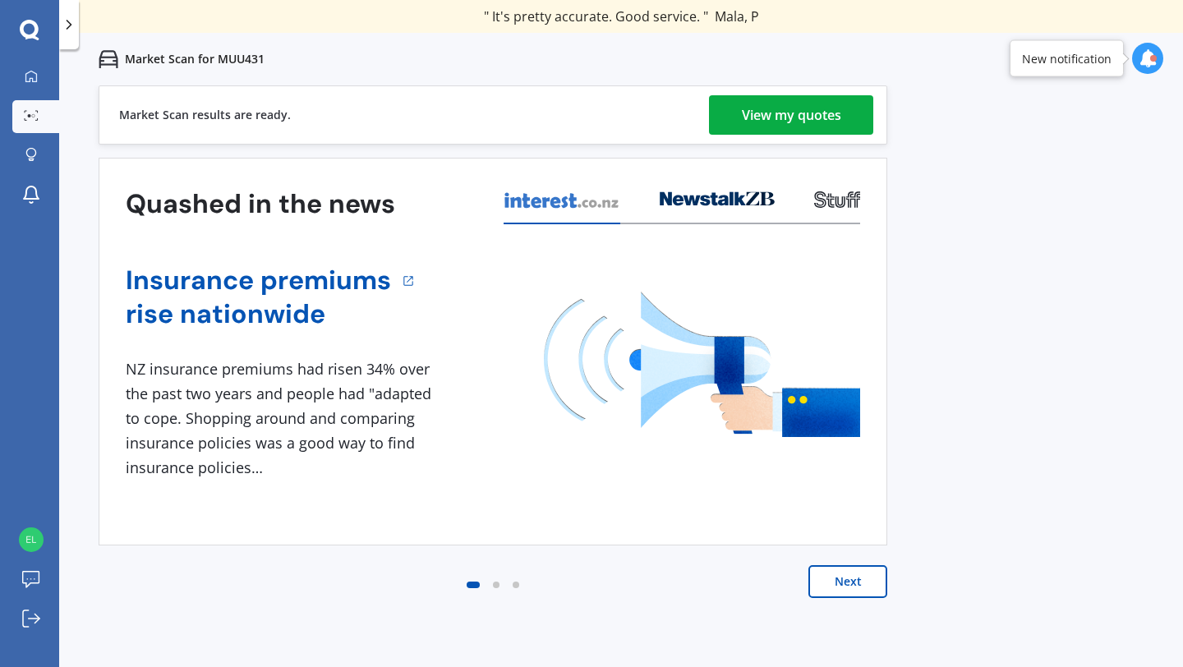
click at [795, 119] on div "View my quotes" at bounding box center [791, 114] width 99 height 39
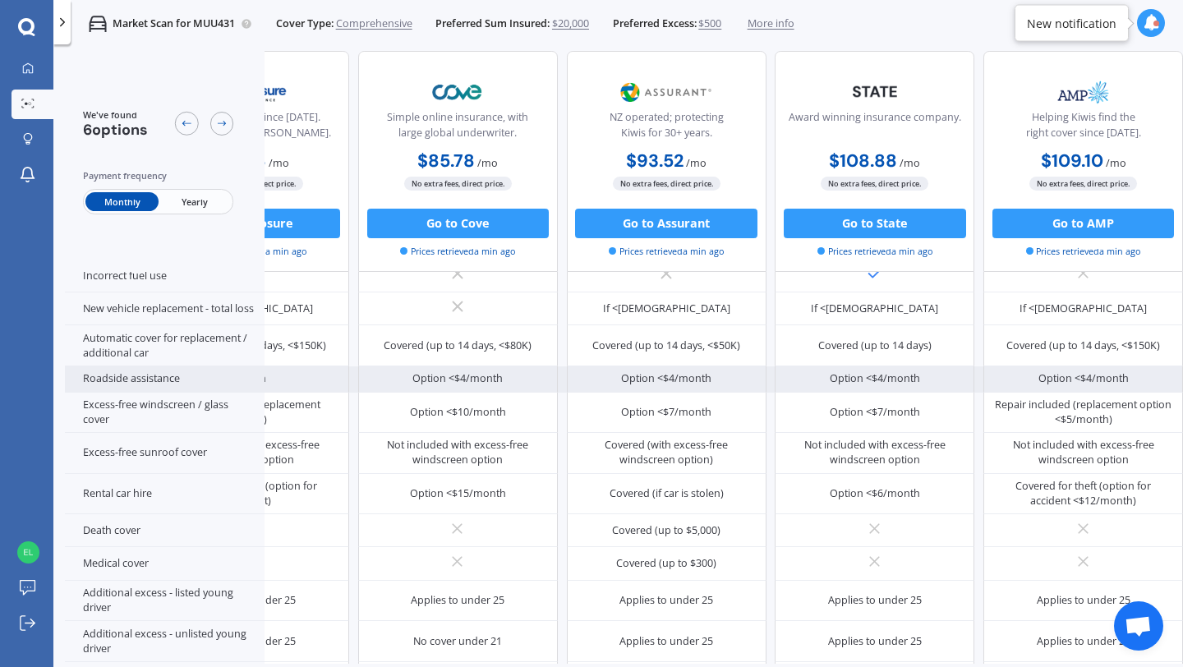
scroll to position [470, 367]
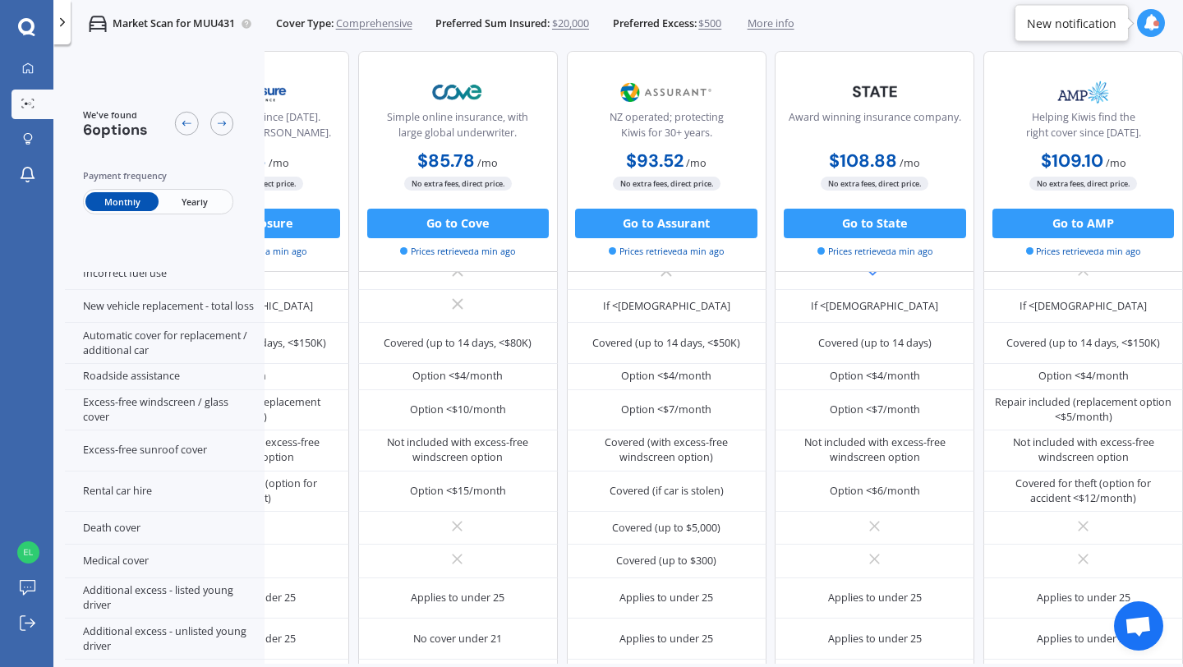
click at [187, 203] on span "Yearly" at bounding box center [195, 201] width 72 height 19
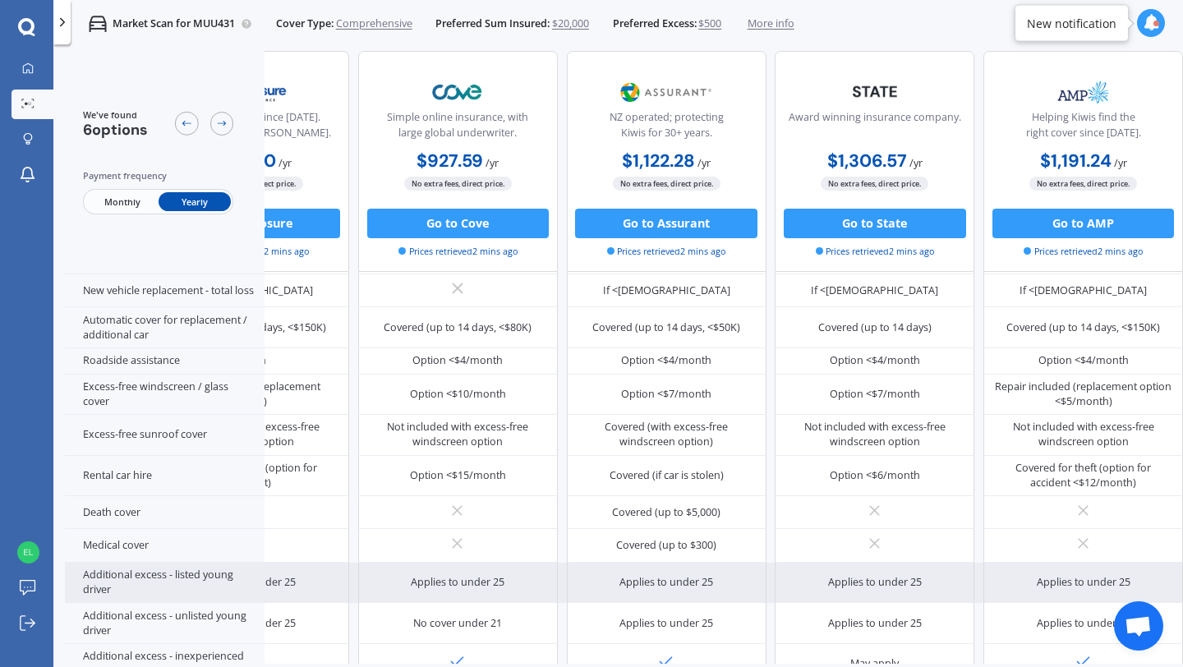
scroll to position [488, 367]
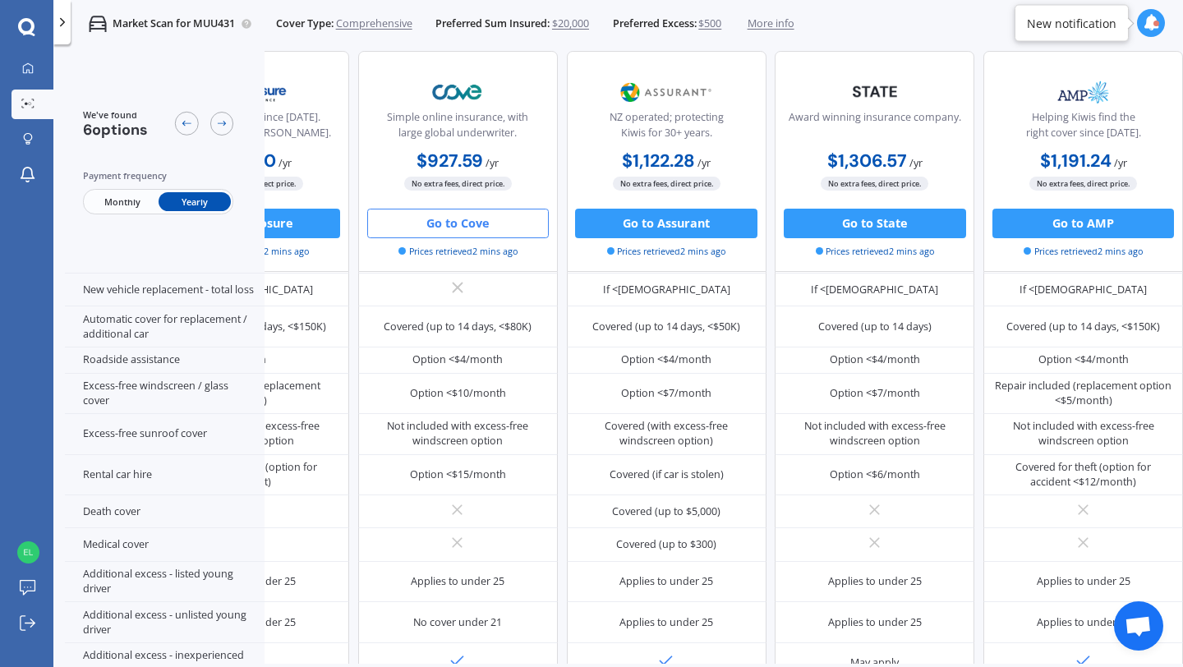
click at [430, 228] on button "Go to Cove" at bounding box center [458, 224] width 182 height 30
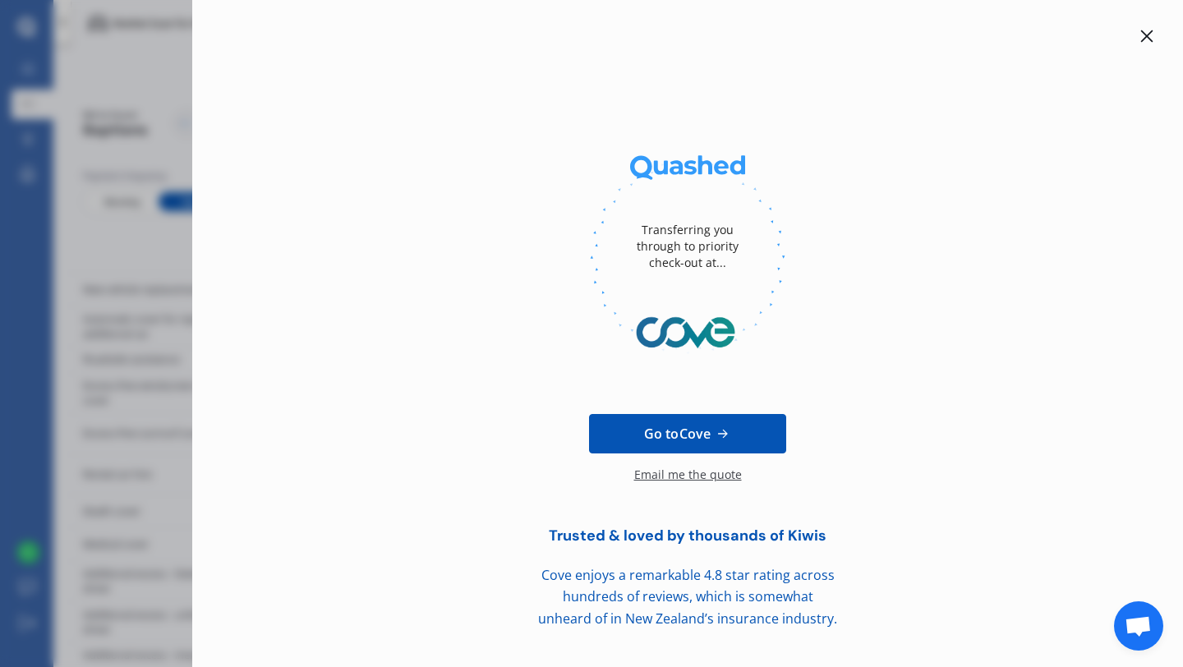
click at [1149, 36] on icon at bounding box center [1147, 36] width 13 height 13
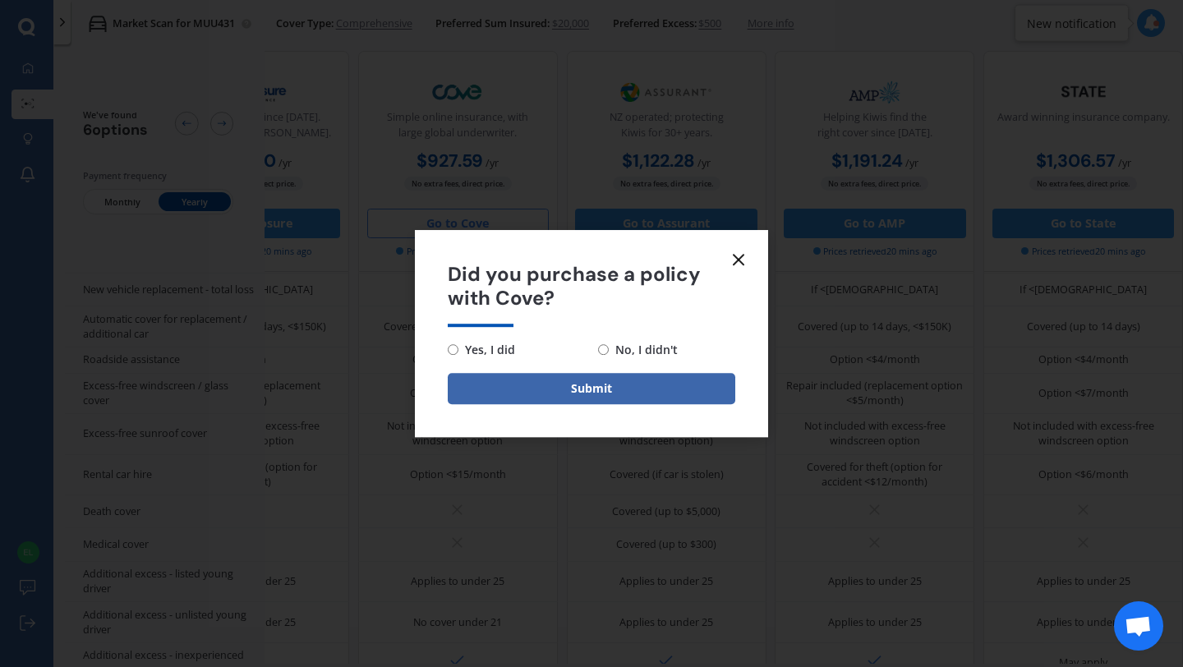
click at [740, 253] on icon at bounding box center [739, 260] width 20 height 20
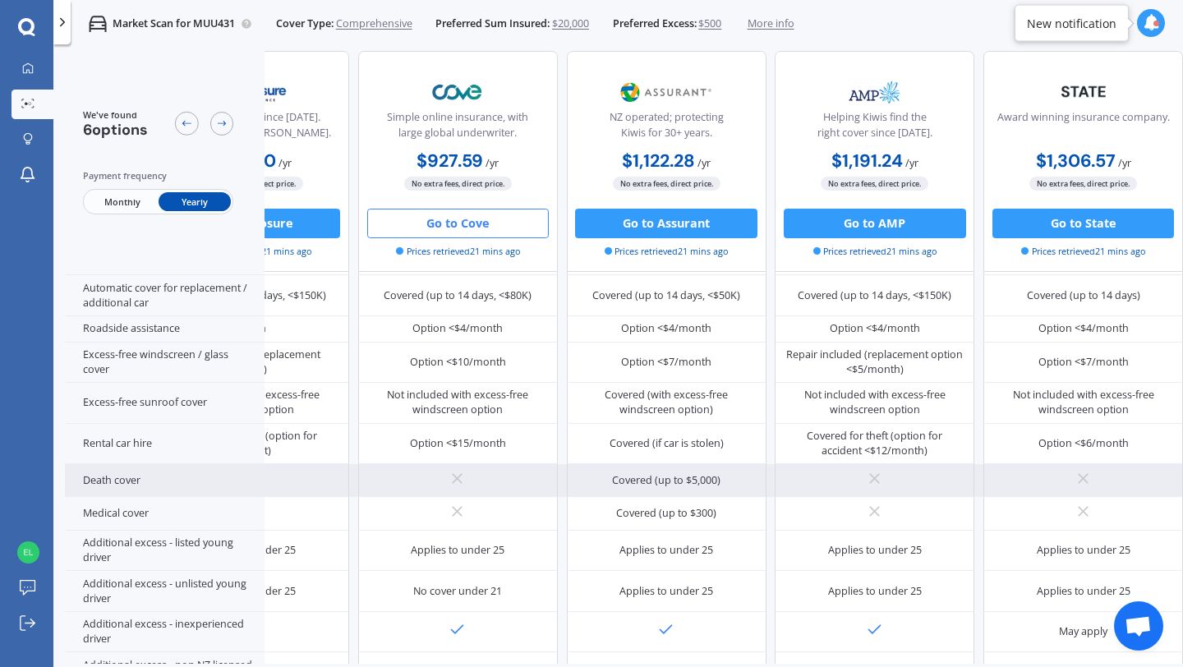
scroll to position [501, 367]
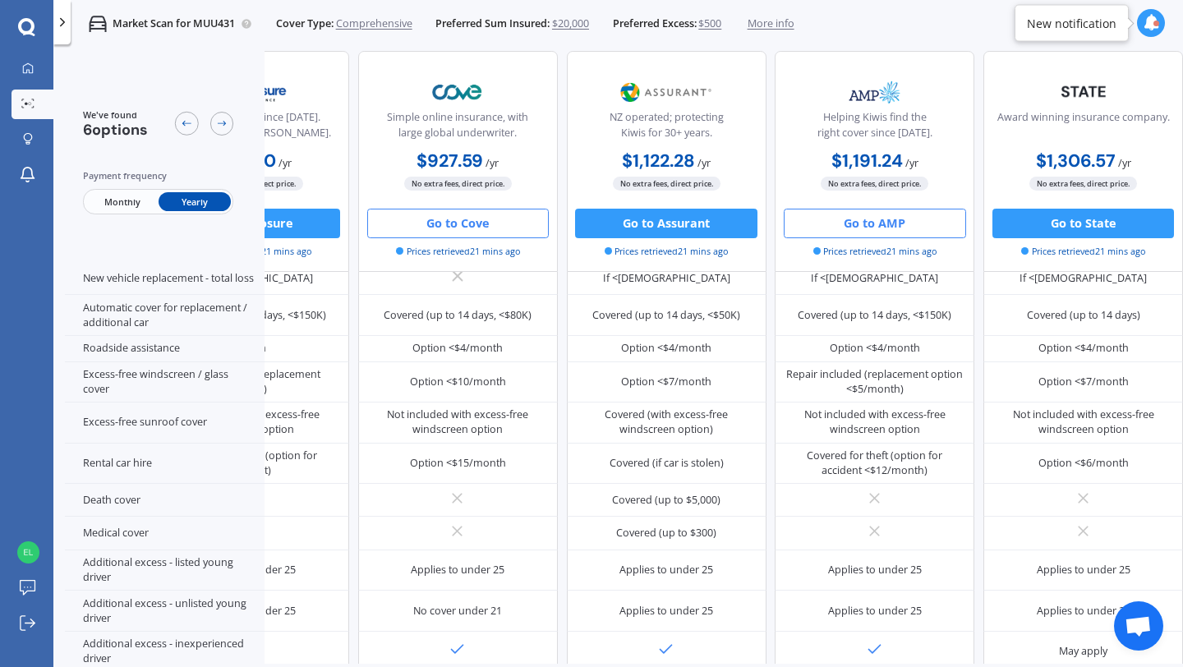
click at [874, 232] on button "Go to AMP" at bounding box center [875, 224] width 182 height 30
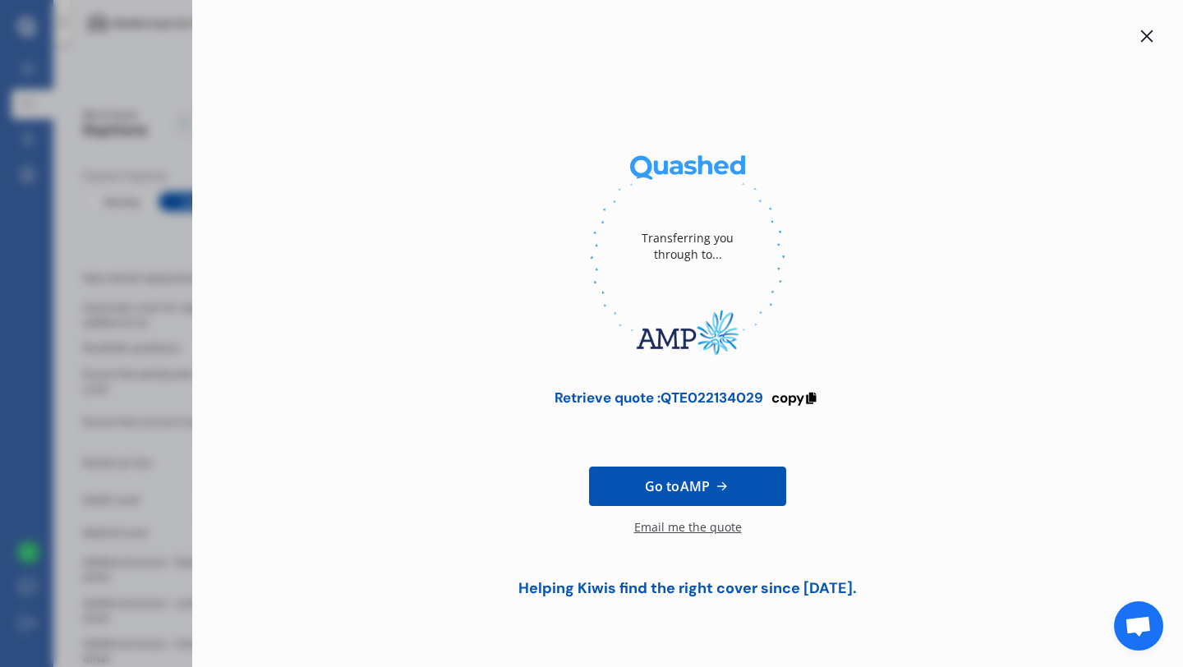
click at [1145, 34] on icon at bounding box center [1147, 36] width 12 height 12
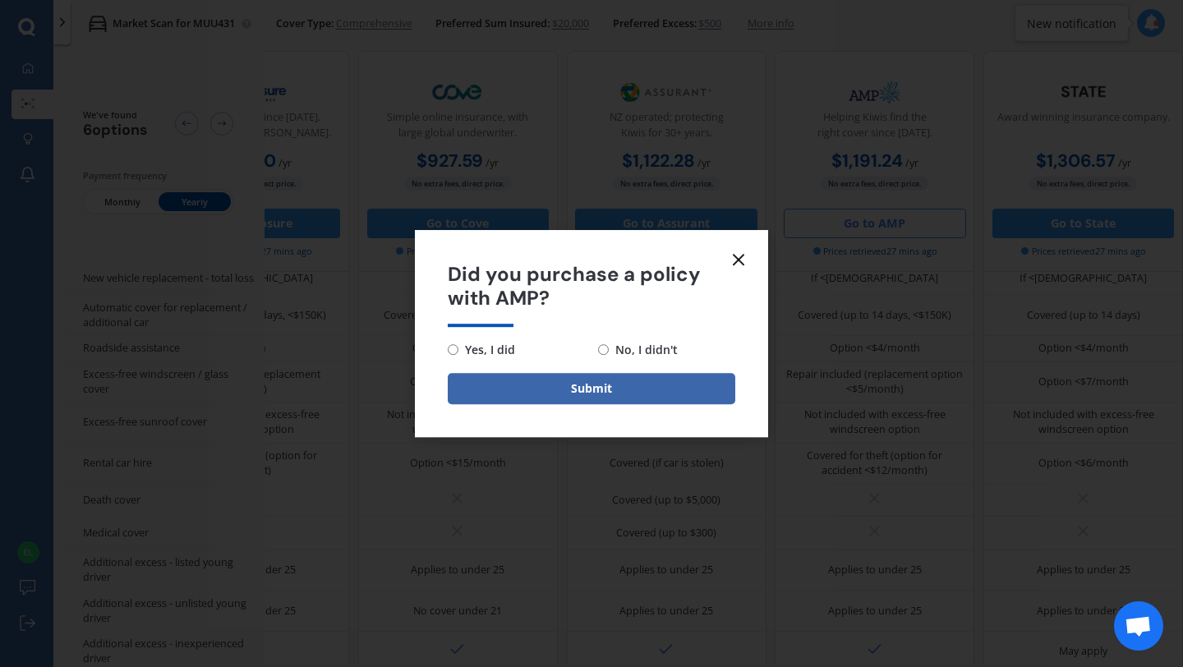
click at [739, 256] on icon at bounding box center [739, 260] width 20 height 20
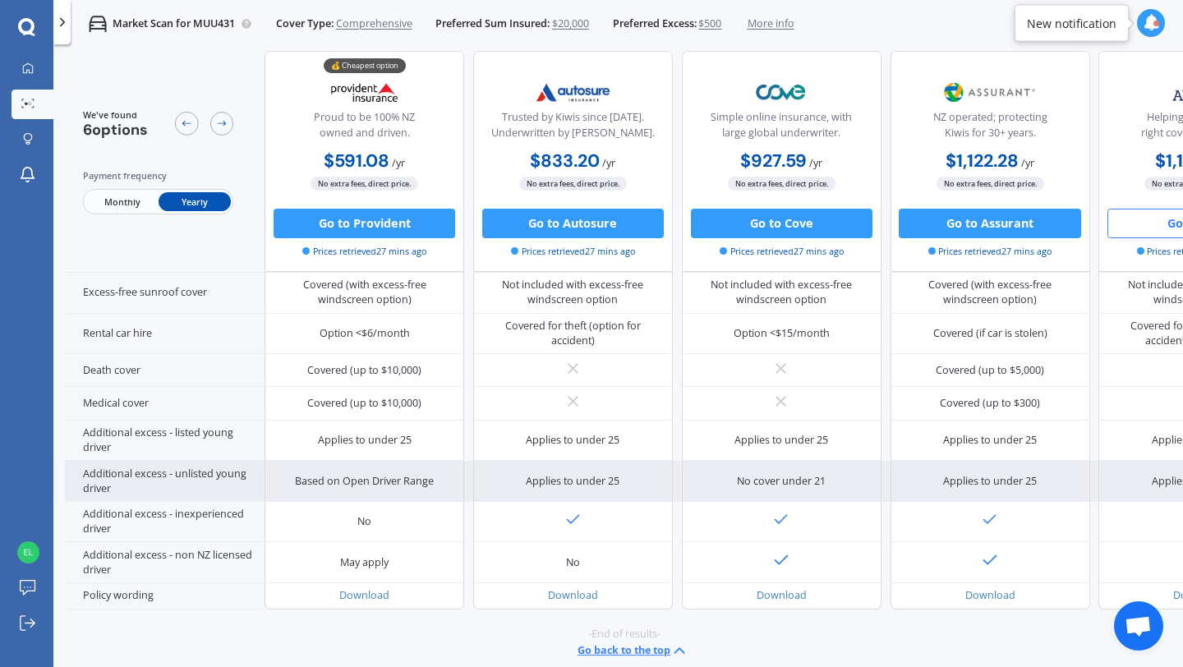
scroll to position [660, 0]
